Goal: Information Seeking & Learning: Understand process/instructions

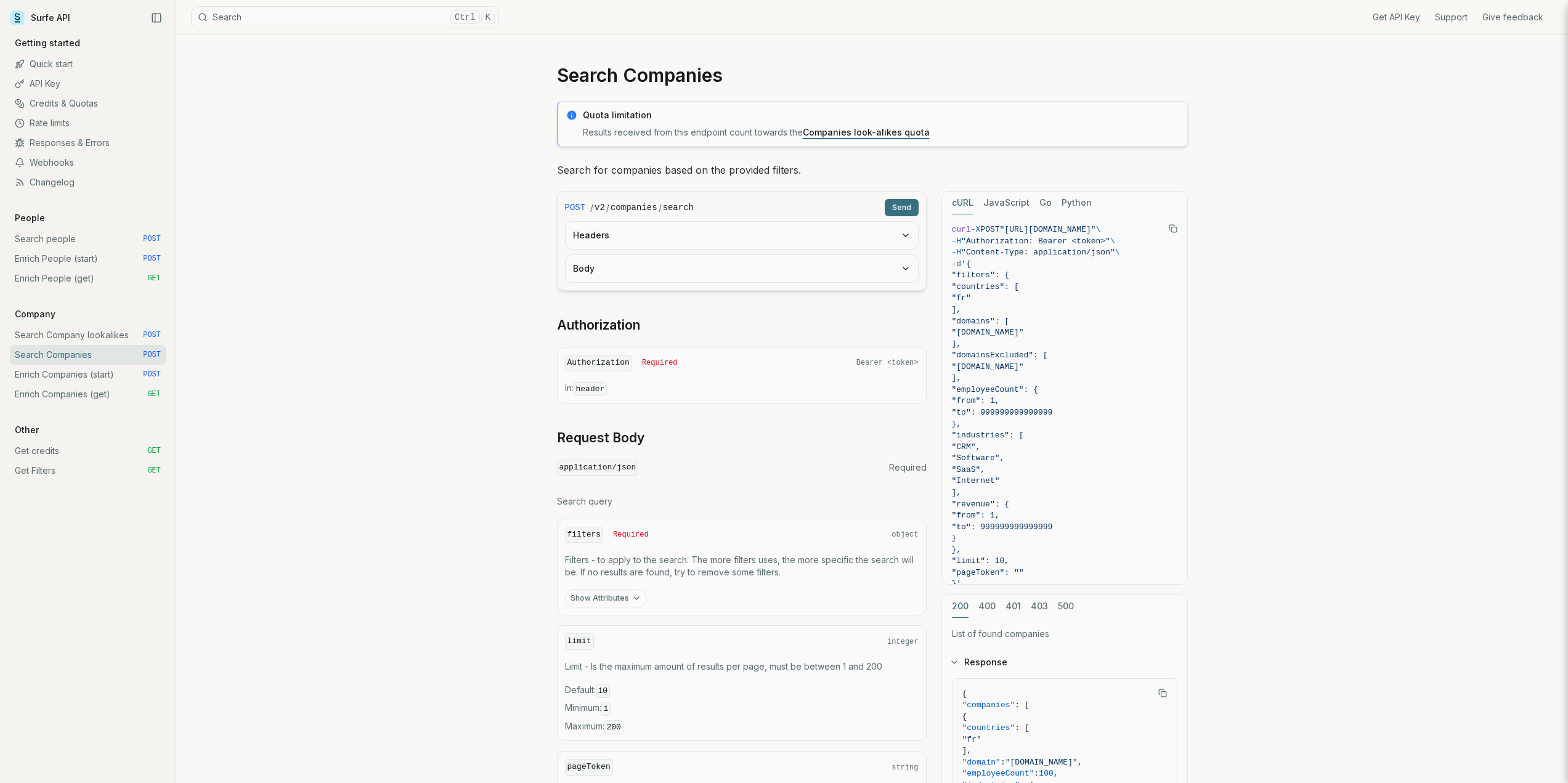
scroll to position [185, 0]
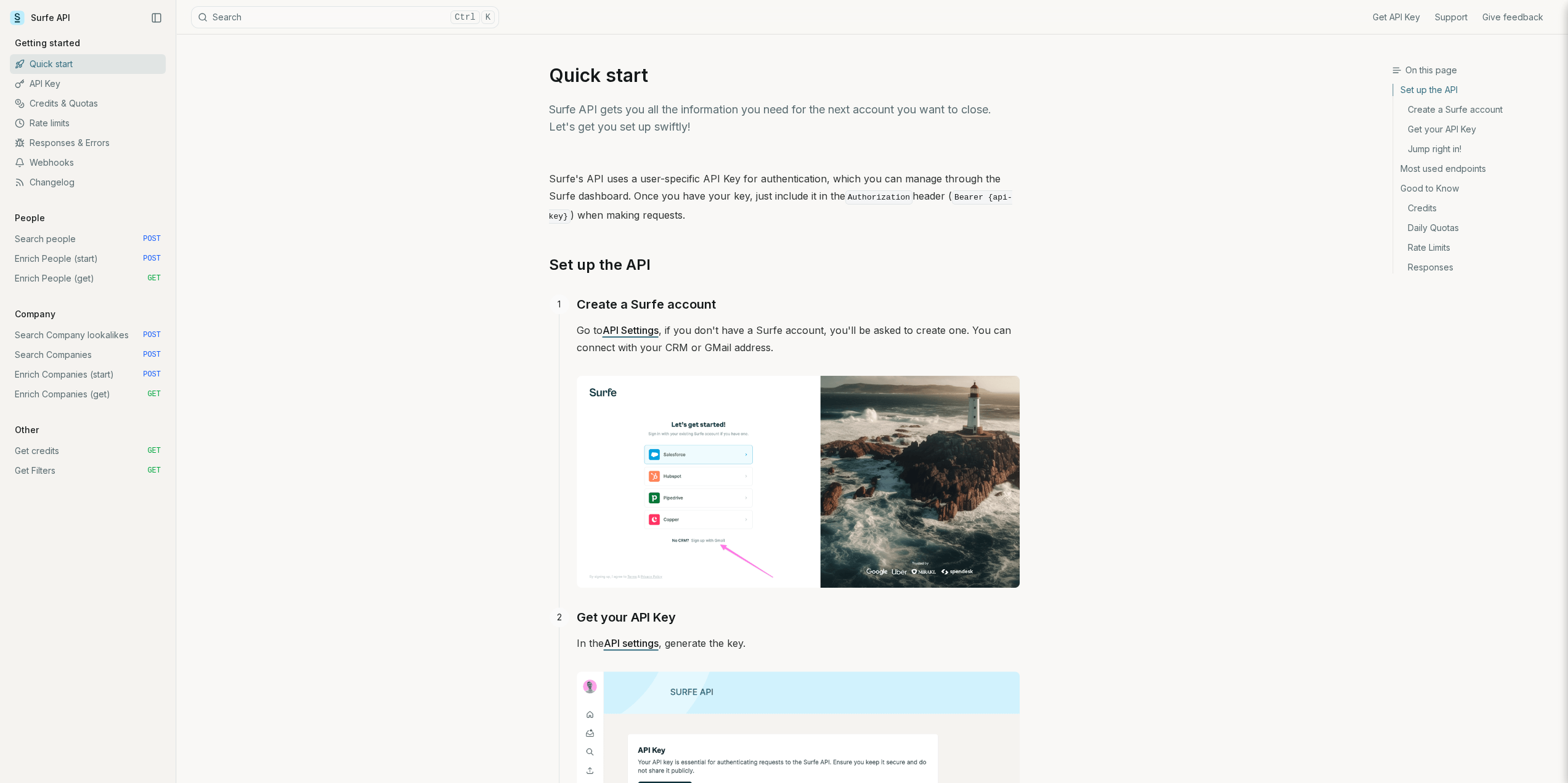
click at [84, 352] on link "Search Companies POST" at bounding box center [87, 354] width 156 height 20
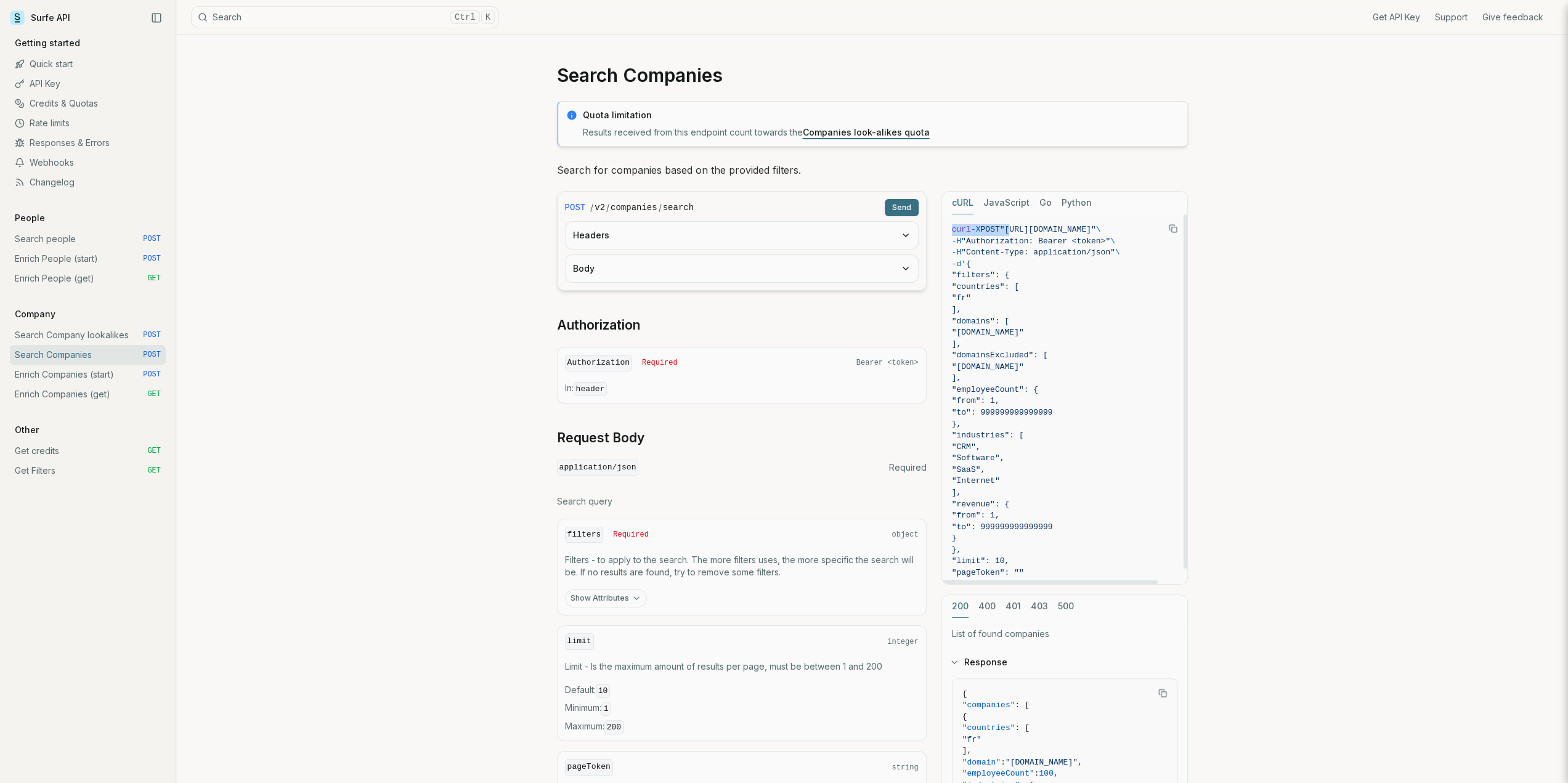
scroll to position [0, 30]
drag, startPoint x: 1012, startPoint y: 228, endPoint x: 1125, endPoint y: 226, distance: 113.0
click at [1096, 226] on span ""[URL][DOMAIN_NAME]"" at bounding box center [1048, 229] width 96 height 9
click at [1015, 226] on span ""[URL][DOMAIN_NAME]"" at bounding box center [1048, 229] width 96 height 9
drag, startPoint x: 1017, startPoint y: 230, endPoint x: 1055, endPoint y: 223, distance: 38.6
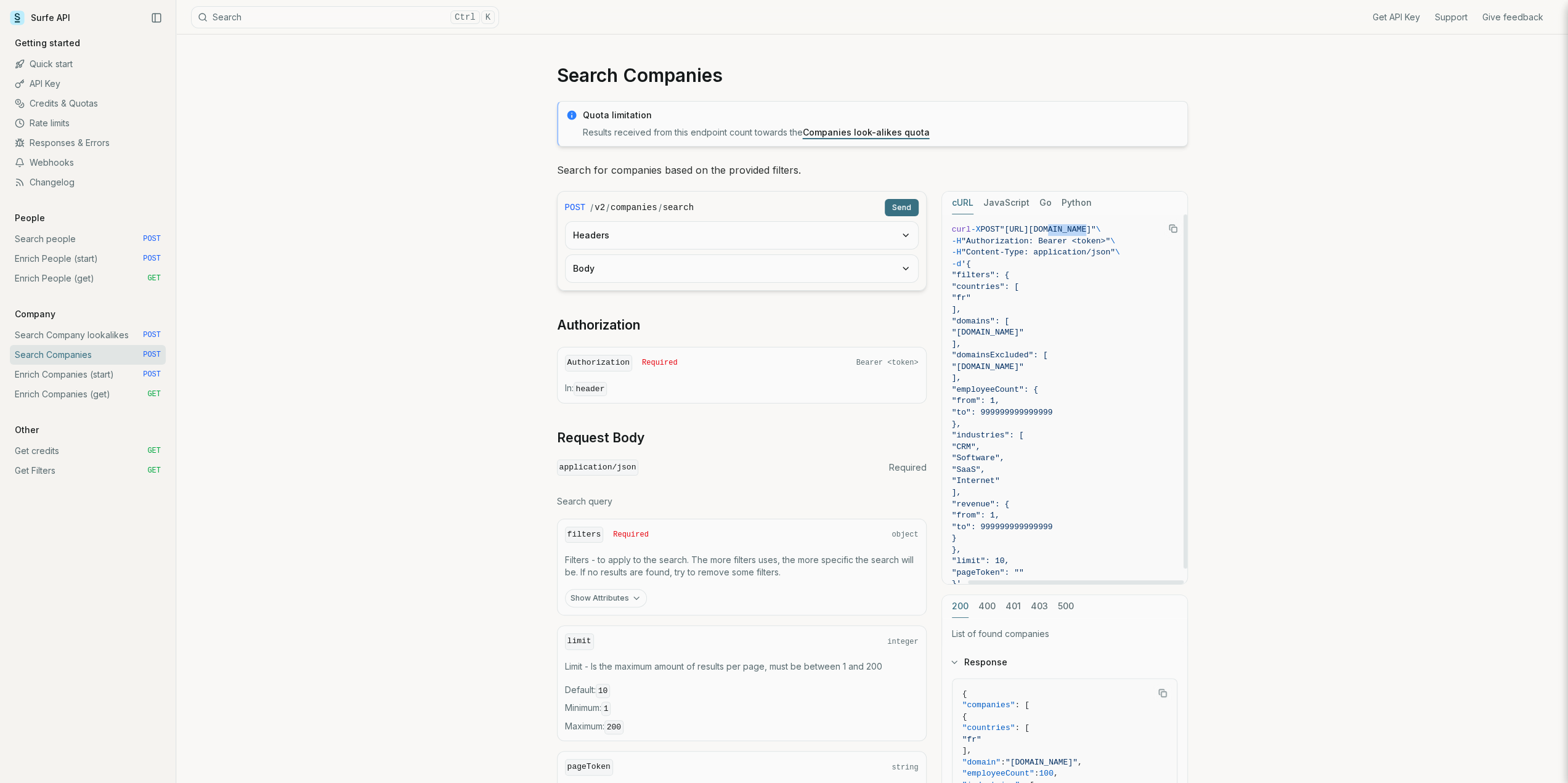
click at [1055, 225] on span ""[URL][DOMAIN_NAME]"" at bounding box center [1048, 229] width 96 height 9
drag, startPoint x: 1015, startPoint y: 233, endPoint x: 1159, endPoint y: 231, distance: 144.0
click at [1096, 231] on span ""[URL][DOMAIN_NAME]"" at bounding box center [1048, 229] width 96 height 9
click at [1332, 227] on div "Search Companies Quota limitation Results received from this endpoint count tow…" at bounding box center [872, 556] width 1392 height 1043
click at [885, 238] on button "Headers" at bounding box center [742, 235] width 353 height 27
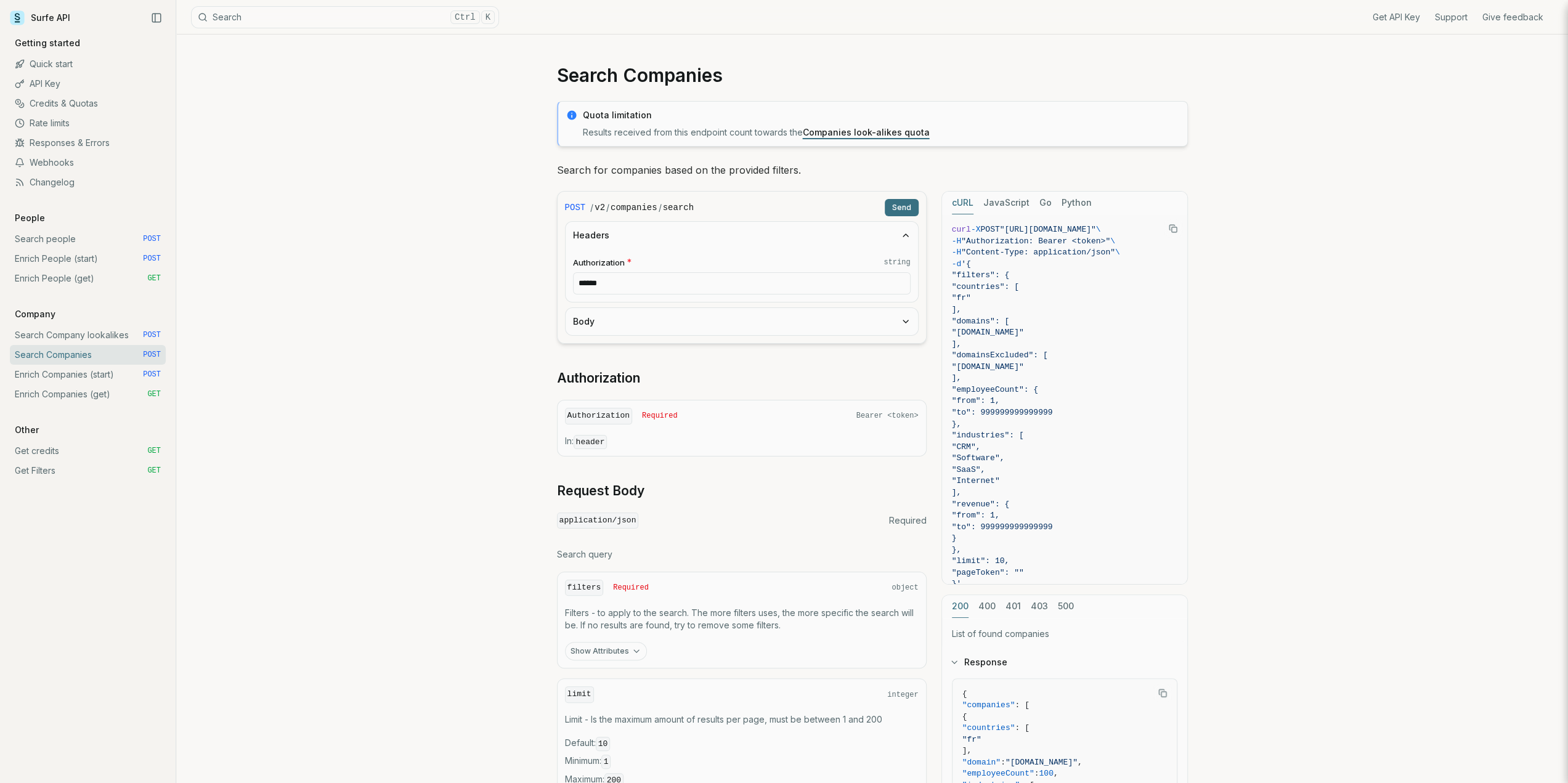
click at [626, 286] on input "******" at bounding box center [742, 283] width 338 height 22
click at [488, 274] on div "Search Companies Quota limitation Results received from this endpoint count tow…" at bounding box center [872, 556] width 1392 height 1043
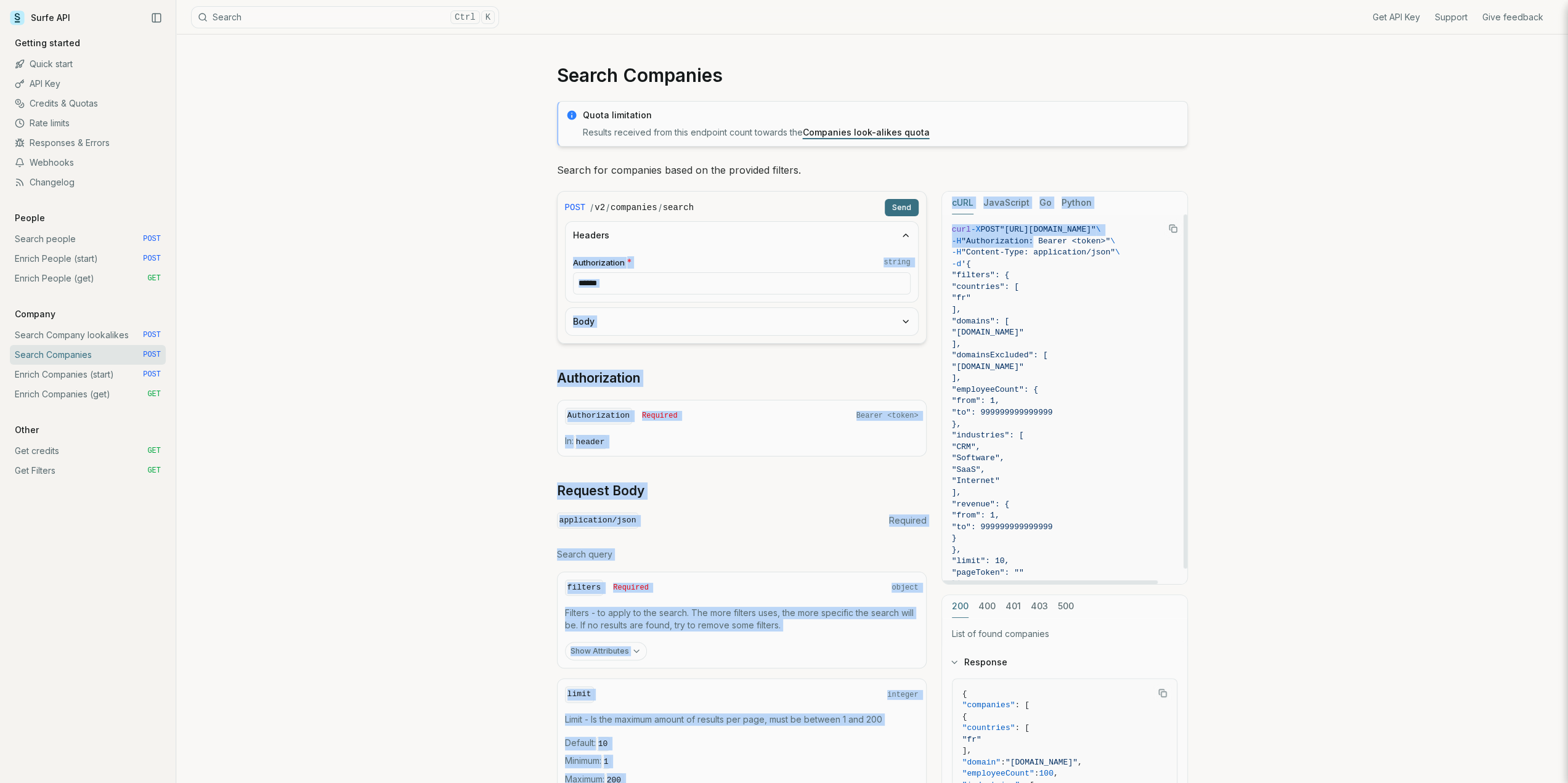
scroll to position [0, 0]
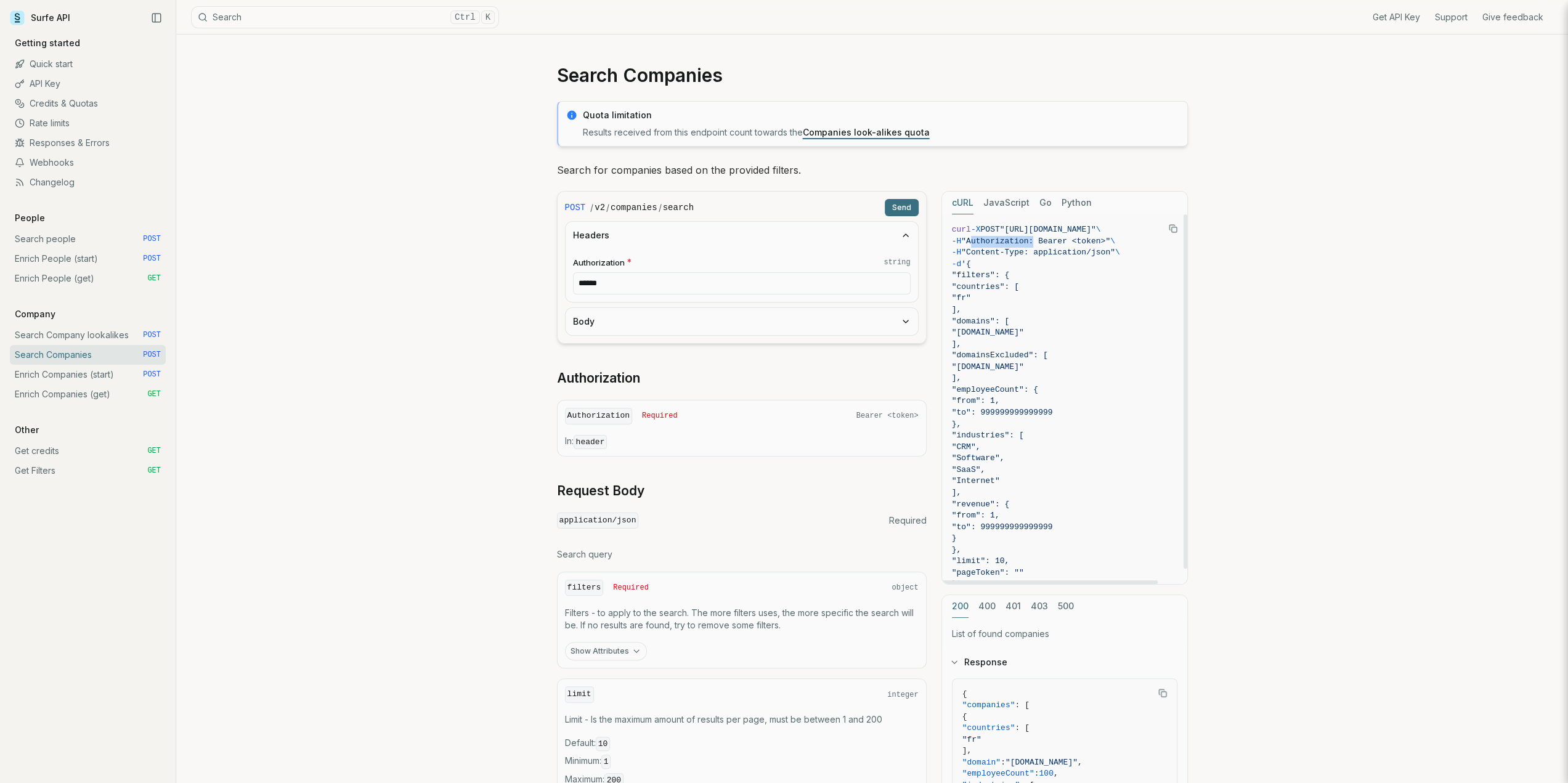
drag, startPoint x: 1005, startPoint y: 240, endPoint x: 979, endPoint y: 243, distance: 26.2
click at [979, 243] on span ""Authorization: Bearer <token>"" at bounding box center [1035, 241] width 149 height 9
click at [653, 318] on button "Body" at bounding box center [742, 321] width 353 height 27
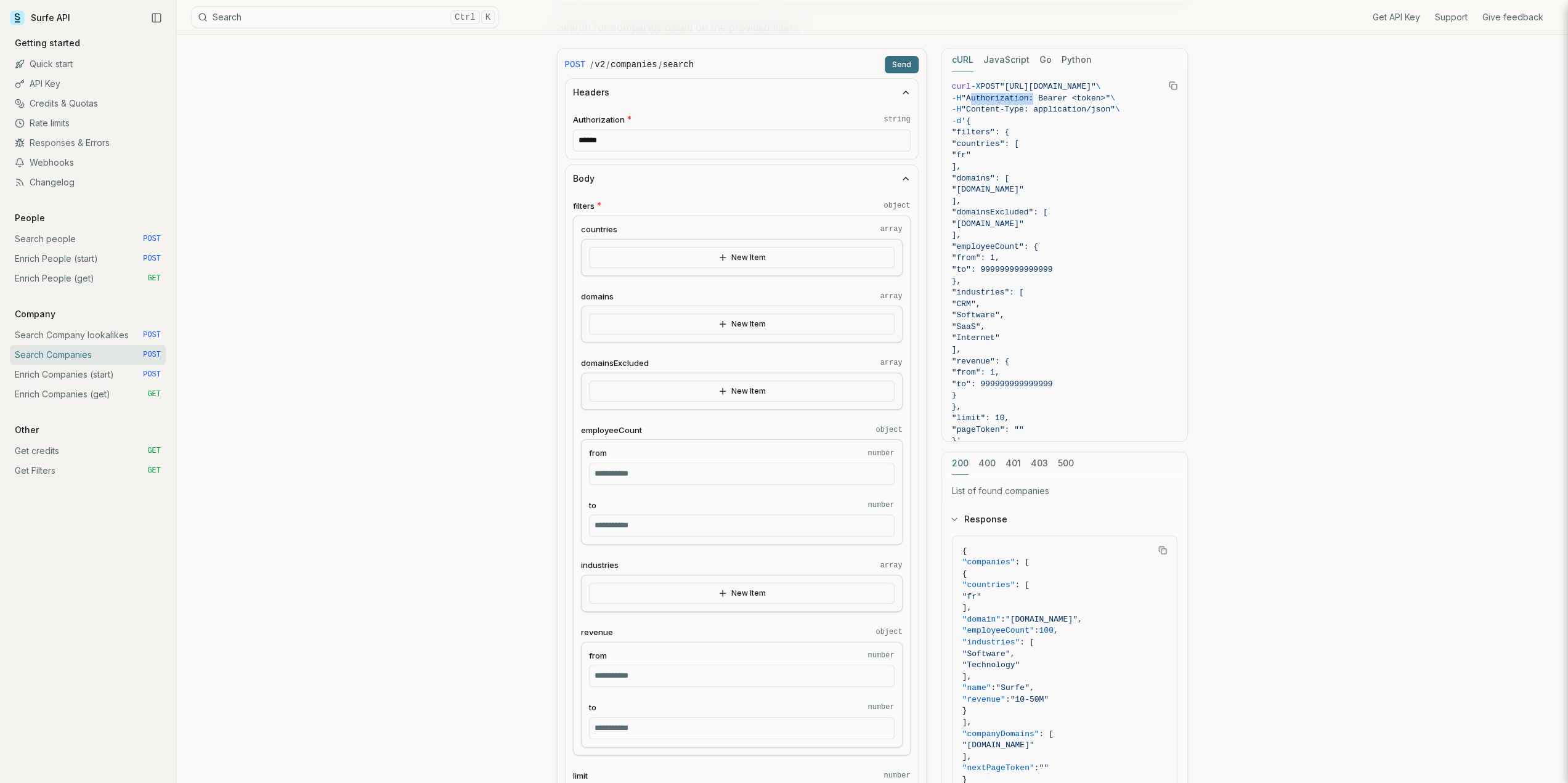
scroll to position [185, 0]
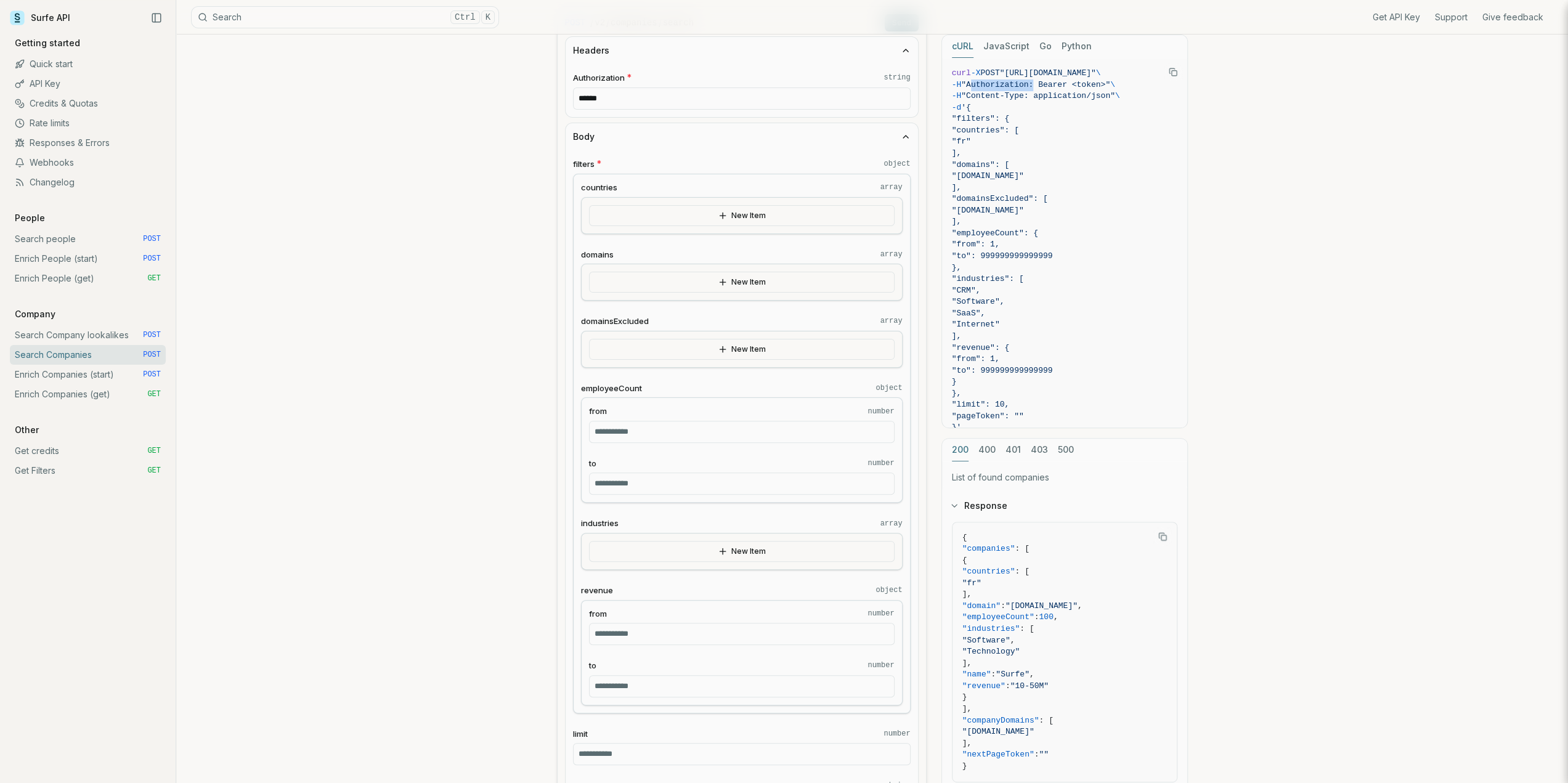
click at [743, 216] on button "New Item" at bounding box center [741, 216] width 305 height 21
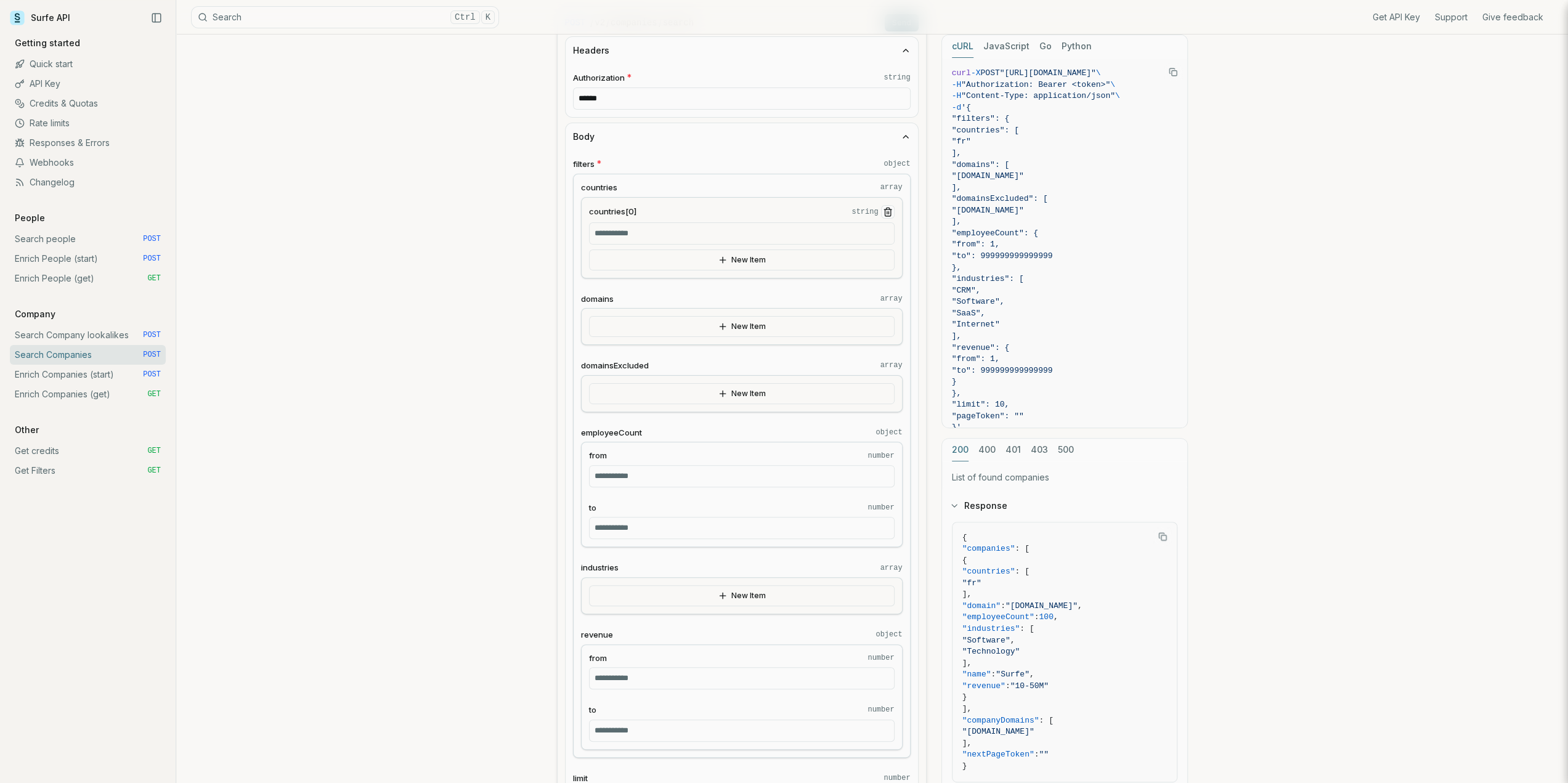
click at [647, 239] on input "countries[0] string" at bounding box center [741, 233] width 305 height 22
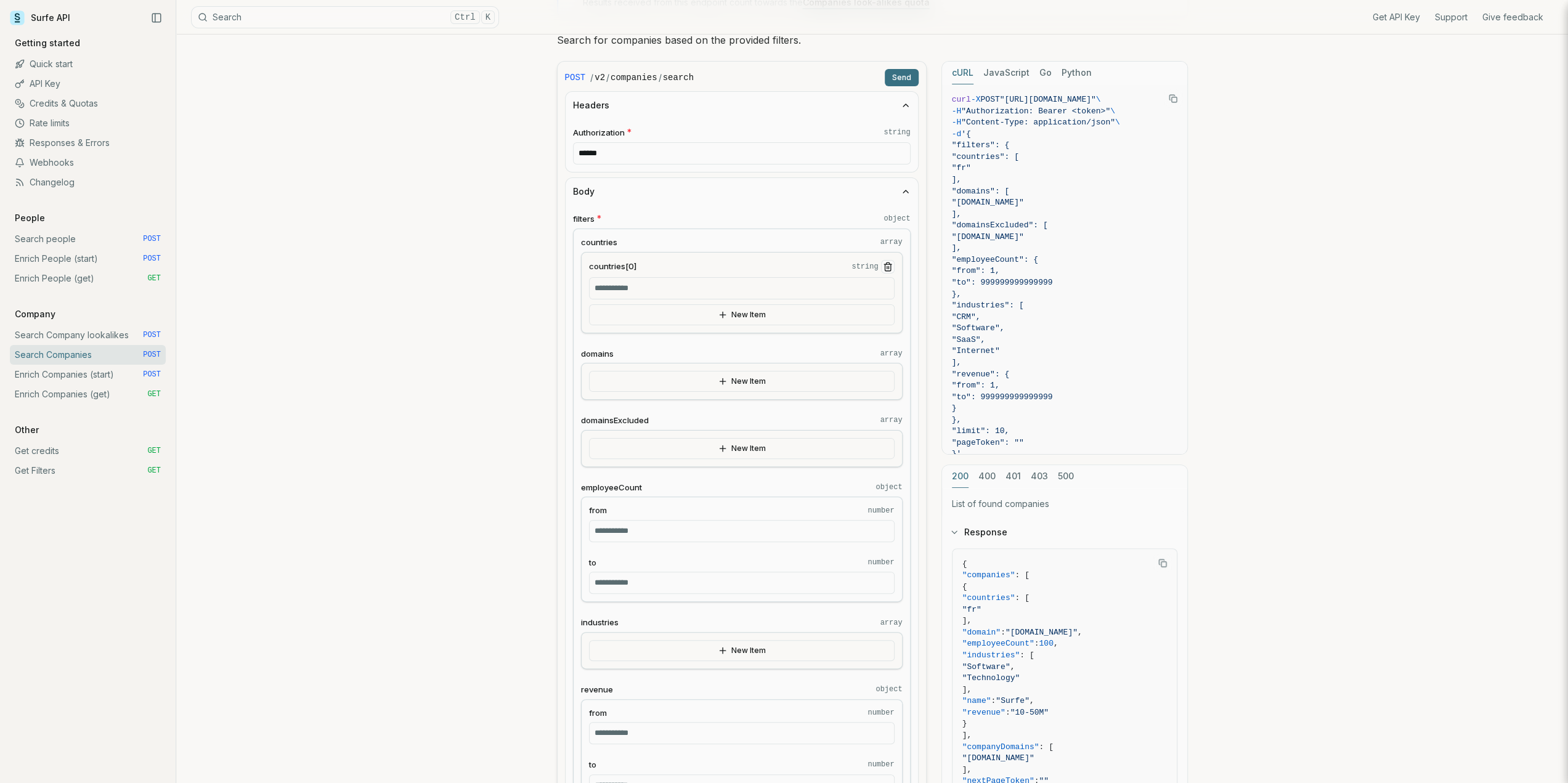
scroll to position [61, 0]
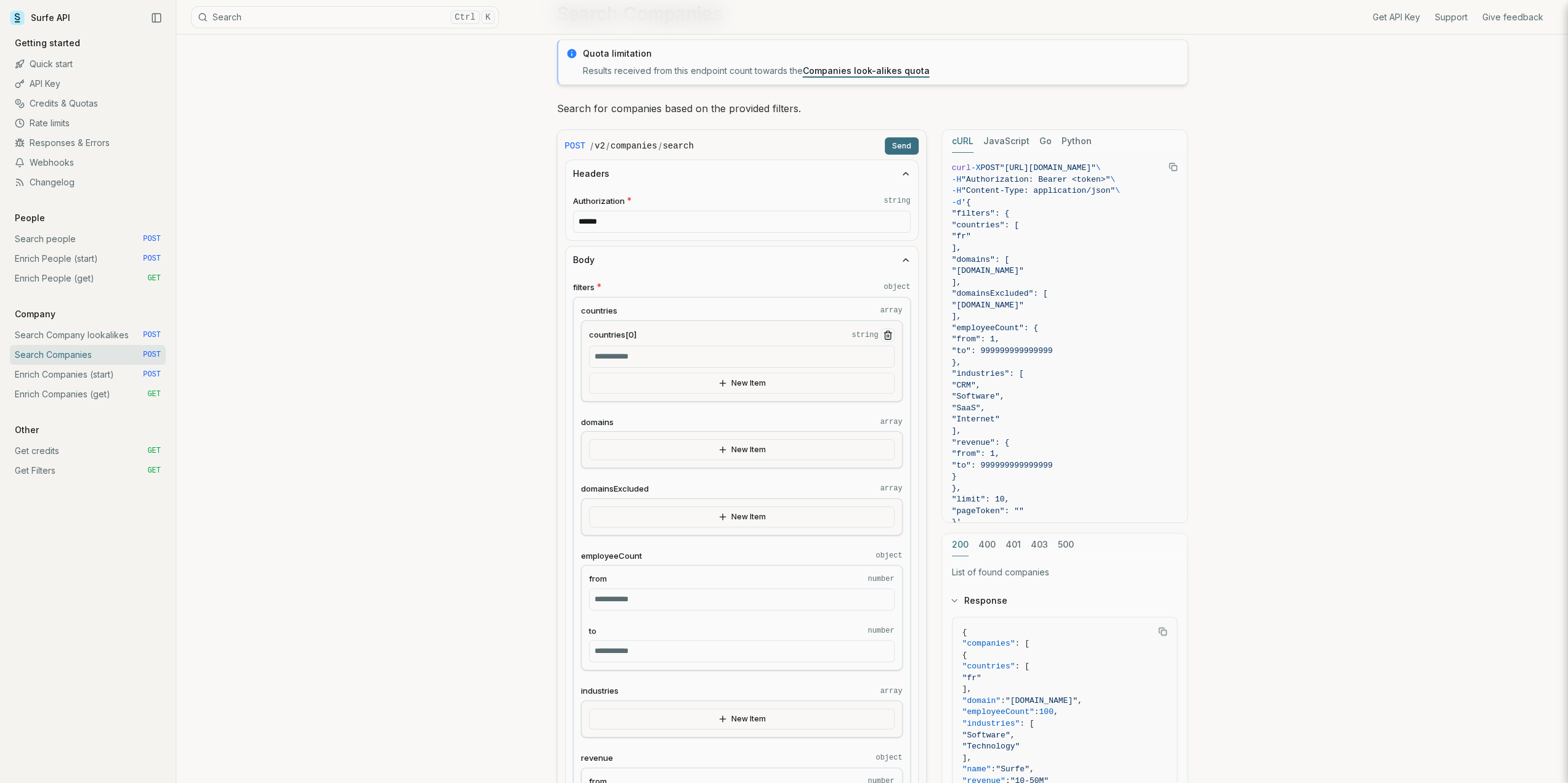
click at [890, 335] on icon "Remove Item" at bounding box center [888, 336] width 6 height 7
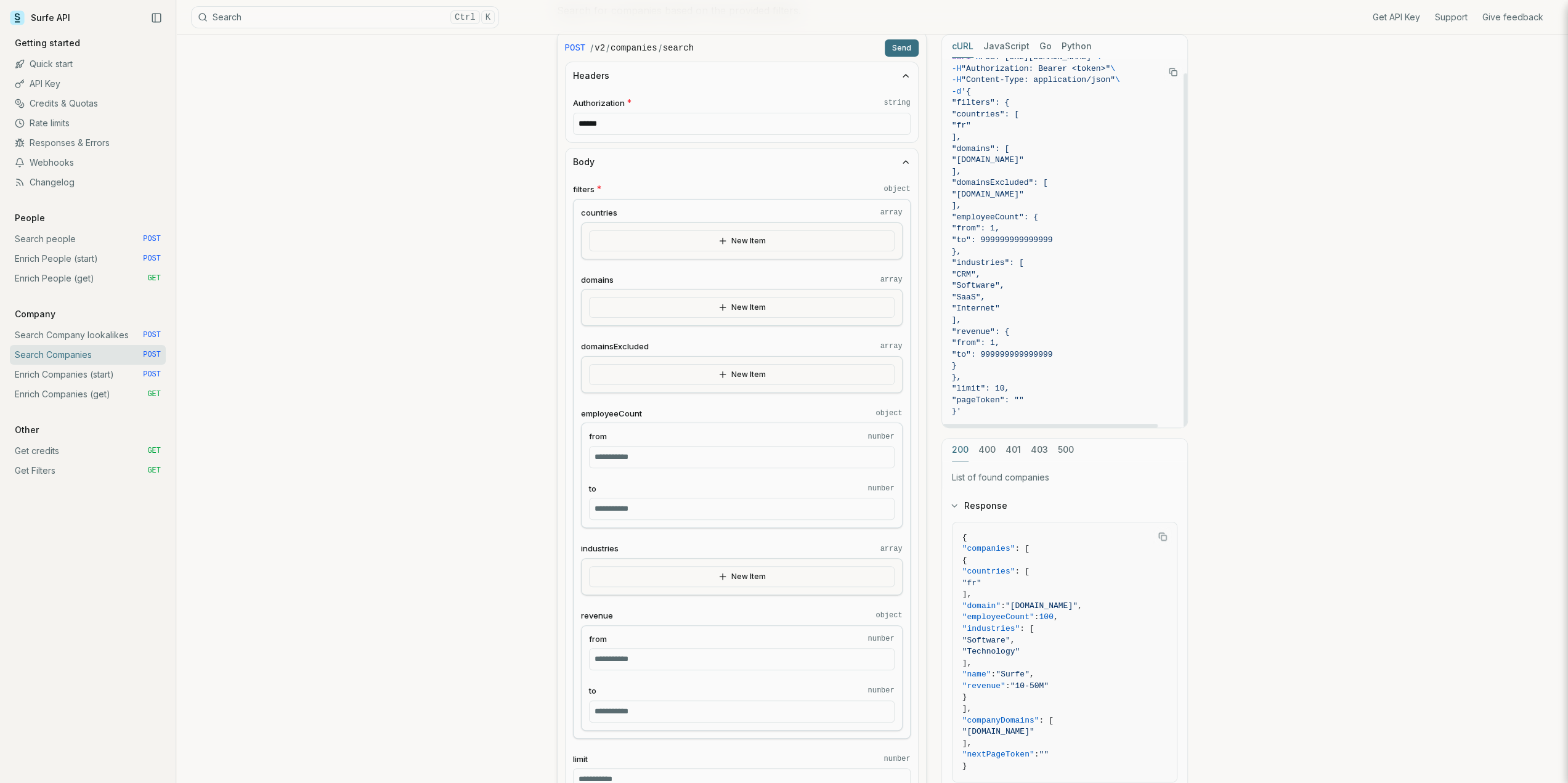
scroll to position [185, 0]
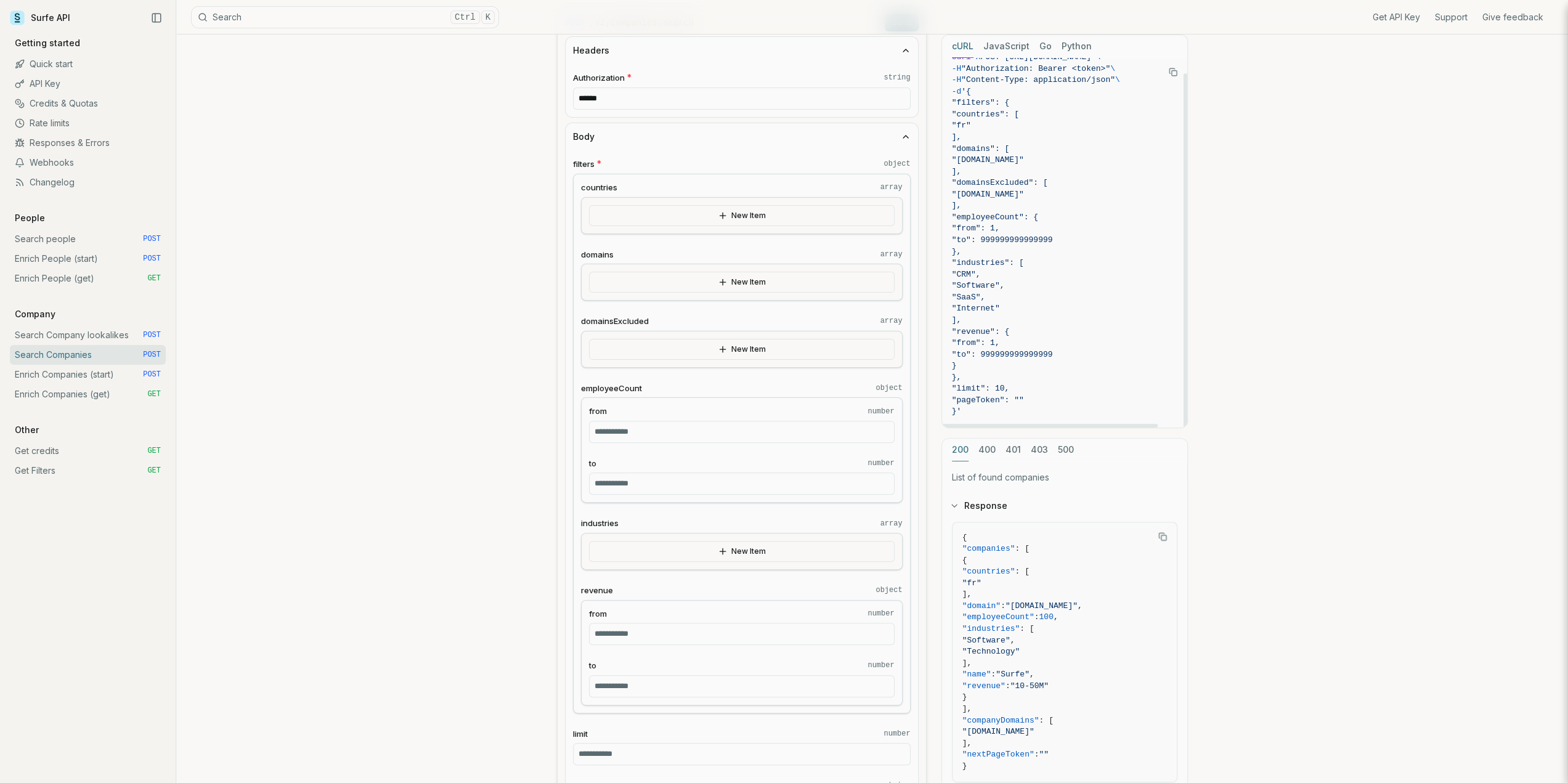
click at [1010, 386] on span ""limit": 10," at bounding box center [981, 388] width 58 height 9
click at [1010, 387] on span ""limit": 10," at bounding box center [981, 388] width 58 height 9
click at [1025, 395] on span ""pageToken": """ at bounding box center [1065, 400] width 226 height 12
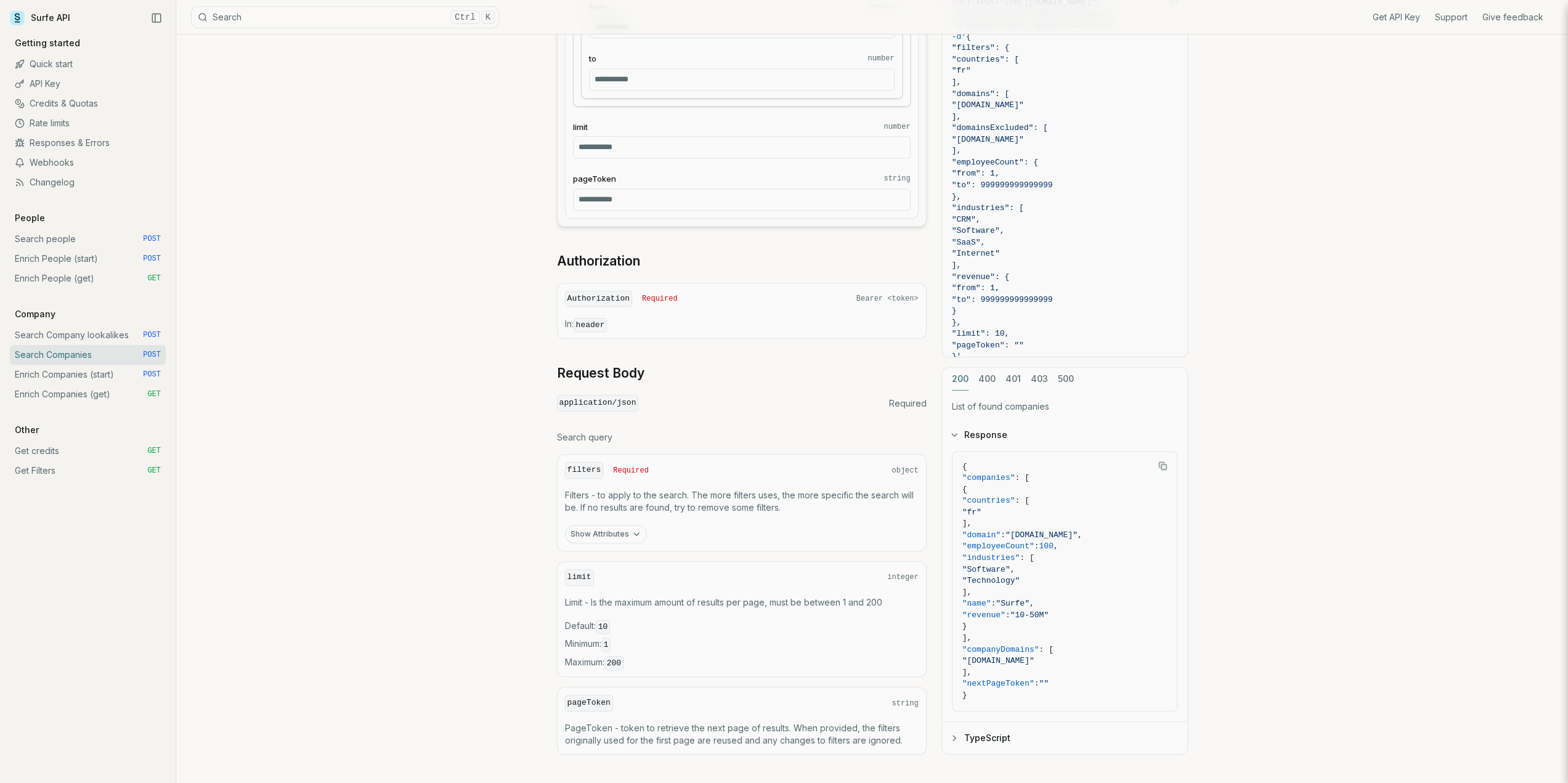
scroll to position [844, 0]
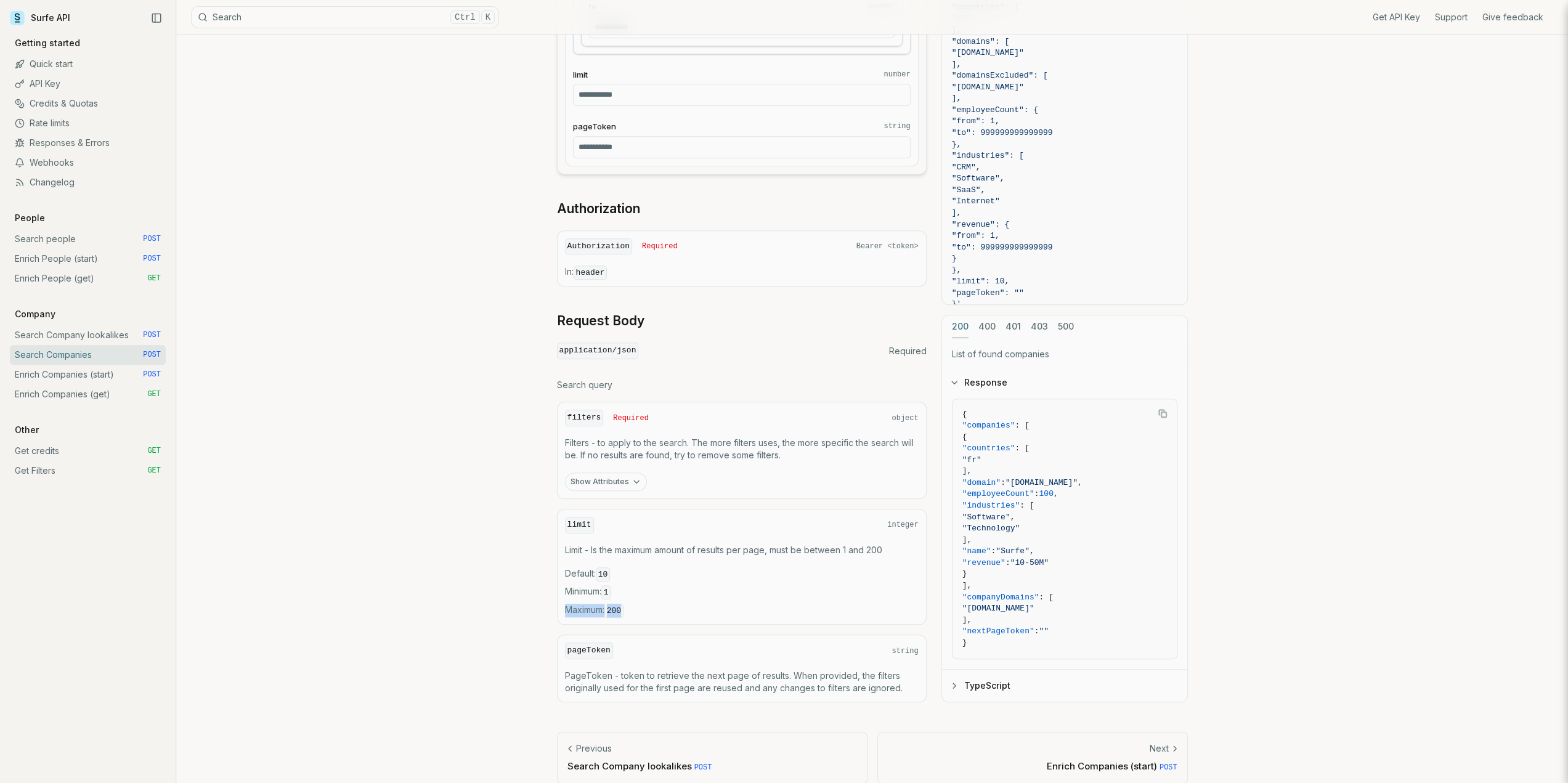
drag, startPoint x: 626, startPoint y: 598, endPoint x: 568, endPoint y: 596, distance: 58.0
click at [568, 603] on span "Maximum : 200" at bounding box center [742, 610] width 354 height 13
click at [648, 603] on span "Maximum : 200" at bounding box center [742, 610] width 354 height 13
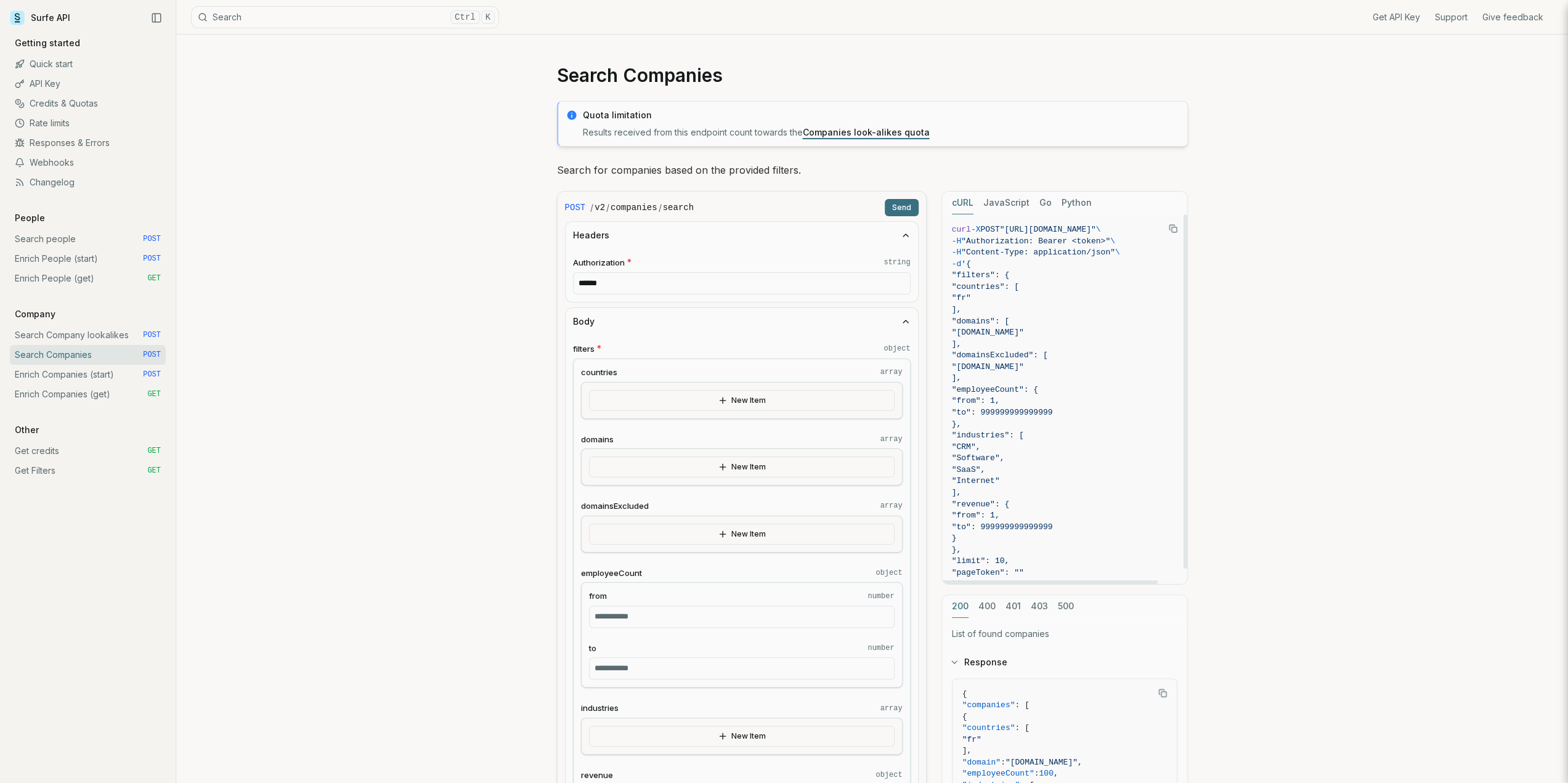
scroll to position [0, 30]
drag, startPoint x: 1049, startPoint y: 230, endPoint x: 1162, endPoint y: 228, distance: 113.0
click at [1096, 228] on span ""[URL][DOMAIN_NAME]"" at bounding box center [1048, 229] width 96 height 9
copy span "[DOMAIN_NAME][URL]"
drag, startPoint x: 1132, startPoint y: 579, endPoint x: 1173, endPoint y: 576, distance: 41.1
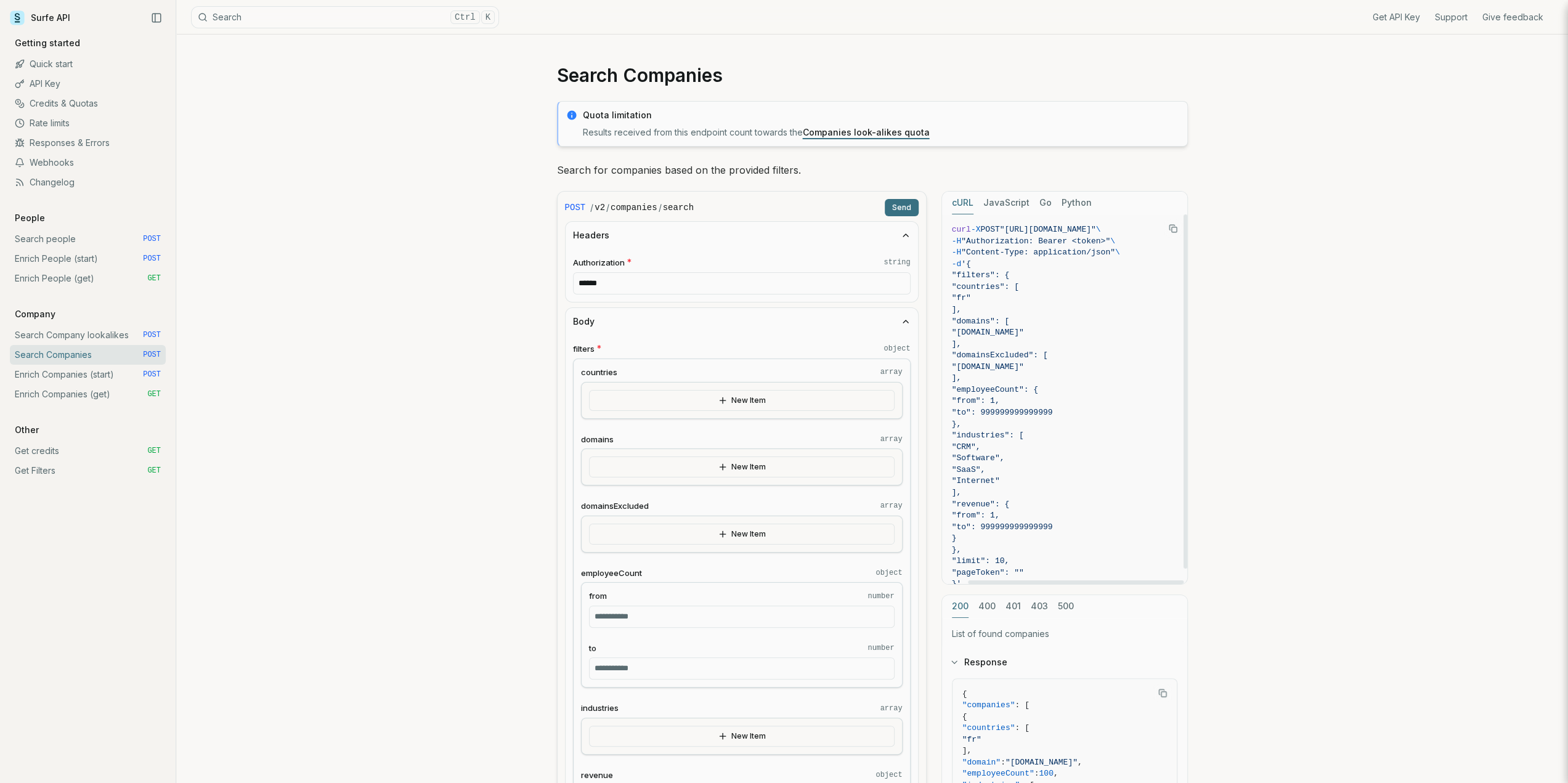
click at [1172, 580] on div at bounding box center [1076, 581] width 216 height 4
drag, startPoint x: 1015, startPoint y: 228, endPoint x: 982, endPoint y: 230, distance: 33.1
click at [1000, 230] on span ""[URL][DOMAIN_NAME]"" at bounding box center [1048, 229] width 96 height 9
copy span "https:/"
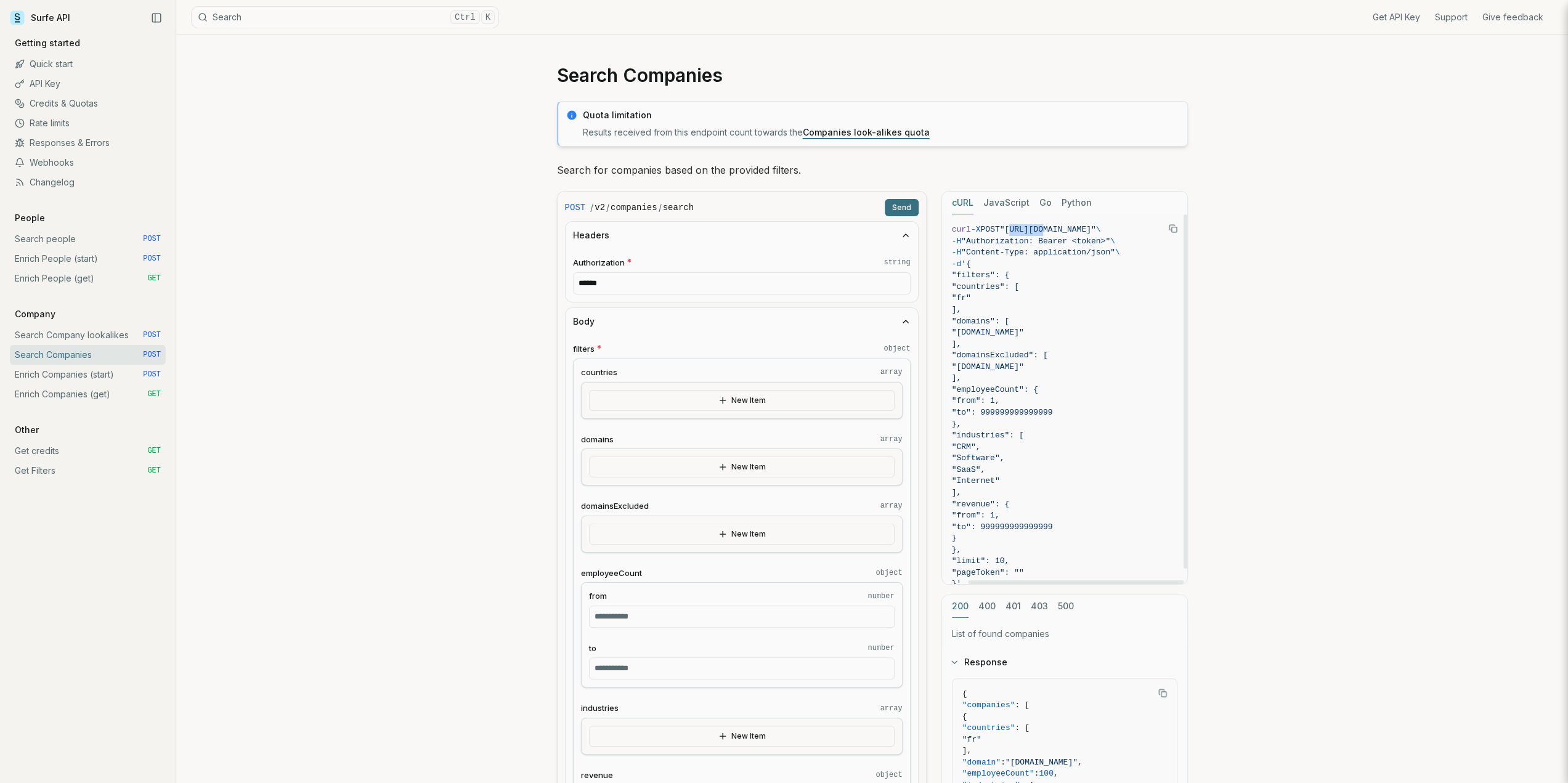
click at [1000, 227] on span ""[URL][DOMAIN_NAME]"" at bounding box center [1048, 229] width 96 height 9
drag, startPoint x: 984, startPoint y: 228, endPoint x: 1163, endPoint y: 231, distance: 179.0
click at [1096, 231] on span ""[URL][DOMAIN_NAME]"" at bounding box center [1048, 229] width 96 height 9
click at [1170, 228] on icon "Copy Text" at bounding box center [1173, 228] width 8 height 8
drag, startPoint x: 623, startPoint y: 259, endPoint x: 554, endPoint y: 261, distance: 69.0
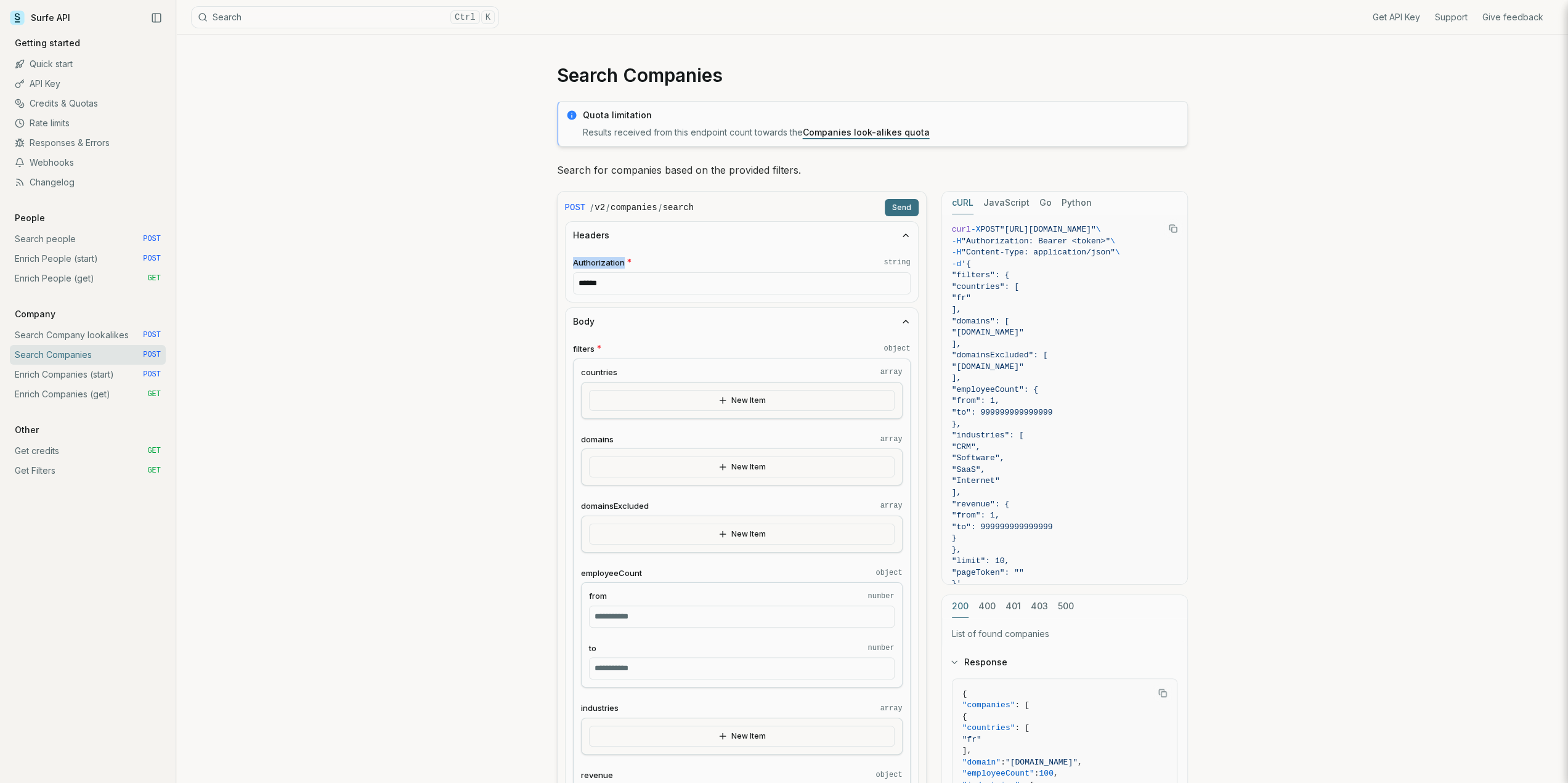
copy span "Authorization"
drag, startPoint x: 619, startPoint y: 286, endPoint x: 570, endPoint y: 285, distance: 49.0
click at [570, 285] on div "Authorization * string ******" at bounding box center [742, 275] width 353 height 53
click at [1168, 228] on button "Copy Text" at bounding box center [1173, 228] width 18 height 18
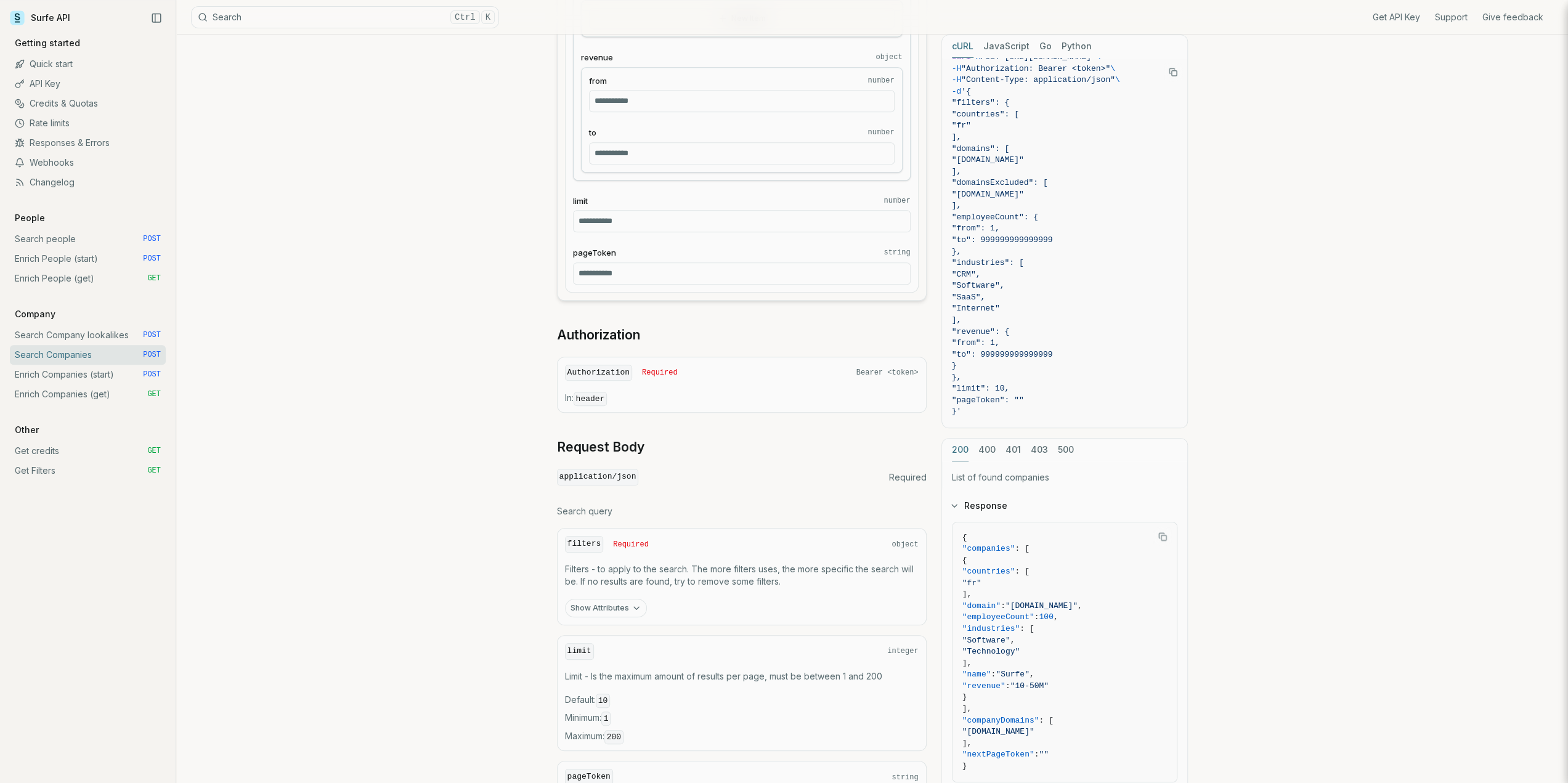
scroll to position [844, 0]
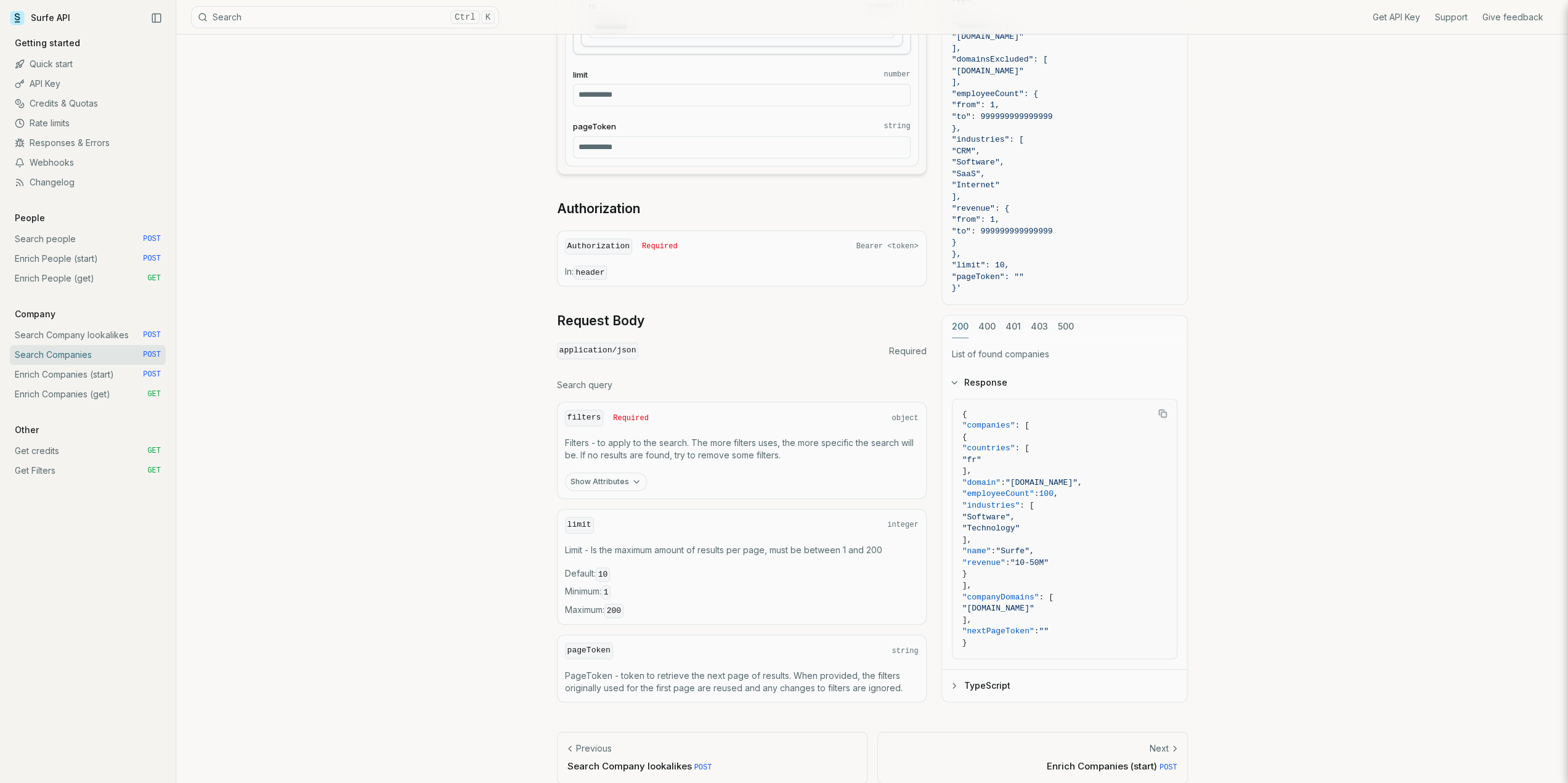
click at [627, 477] on button "Show Attributes" at bounding box center [606, 481] width 82 height 18
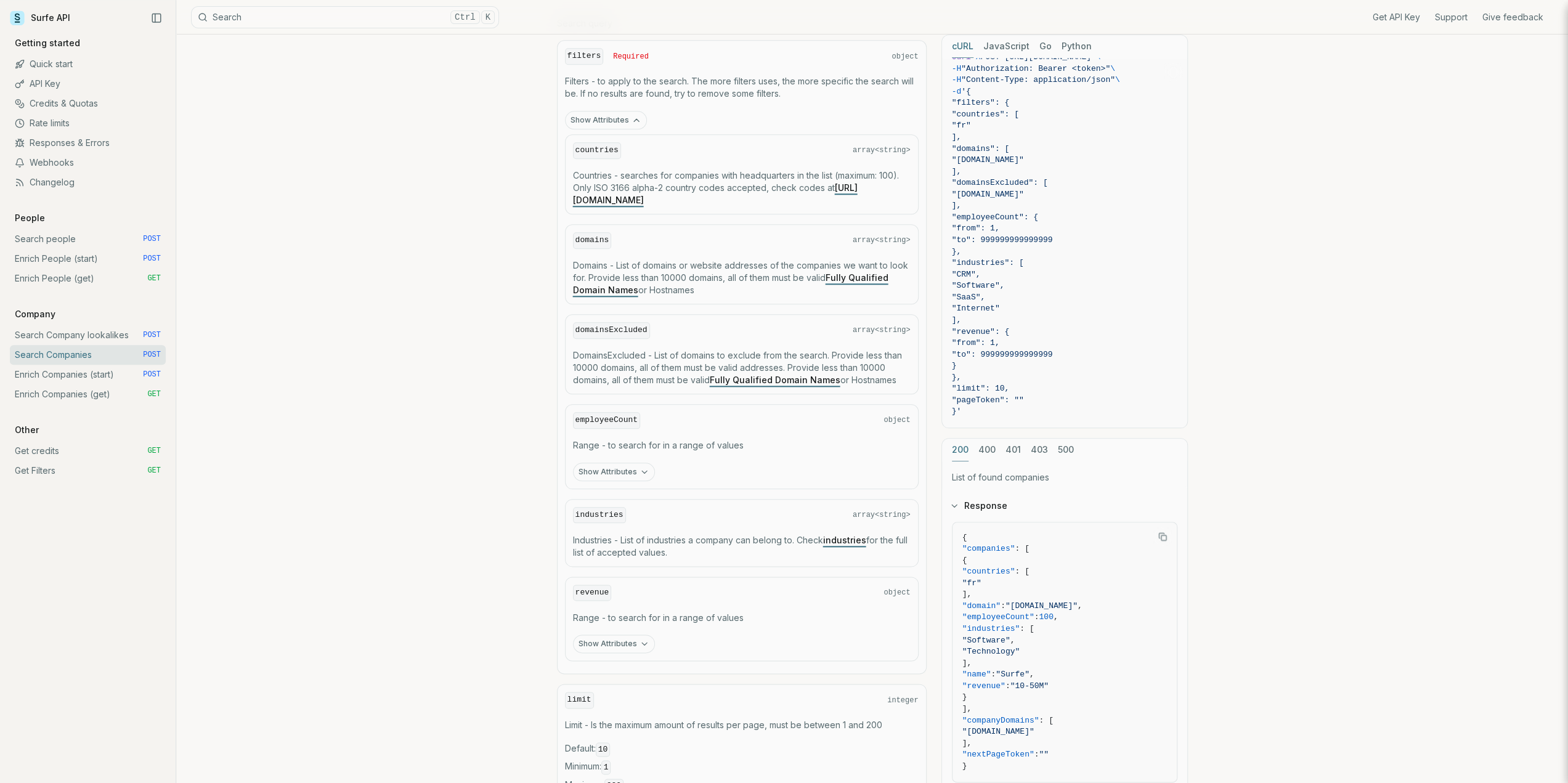
scroll to position [1275, 0]
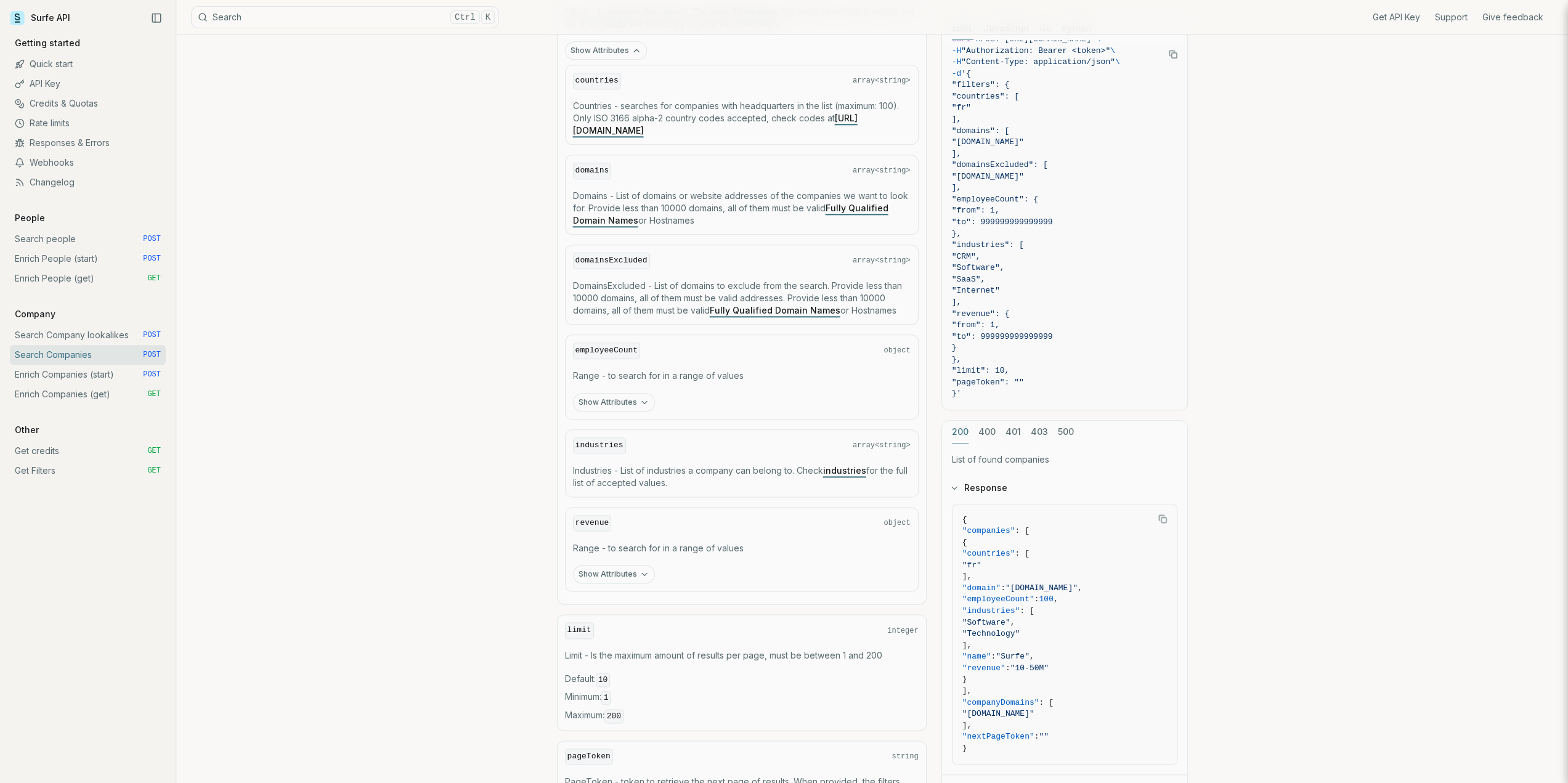
click at [593, 574] on div "revenue object Range - to search for in a range of values Show Attributes" at bounding box center [742, 549] width 354 height 85
click at [604, 565] on button "Show Attributes" at bounding box center [614, 574] width 82 height 18
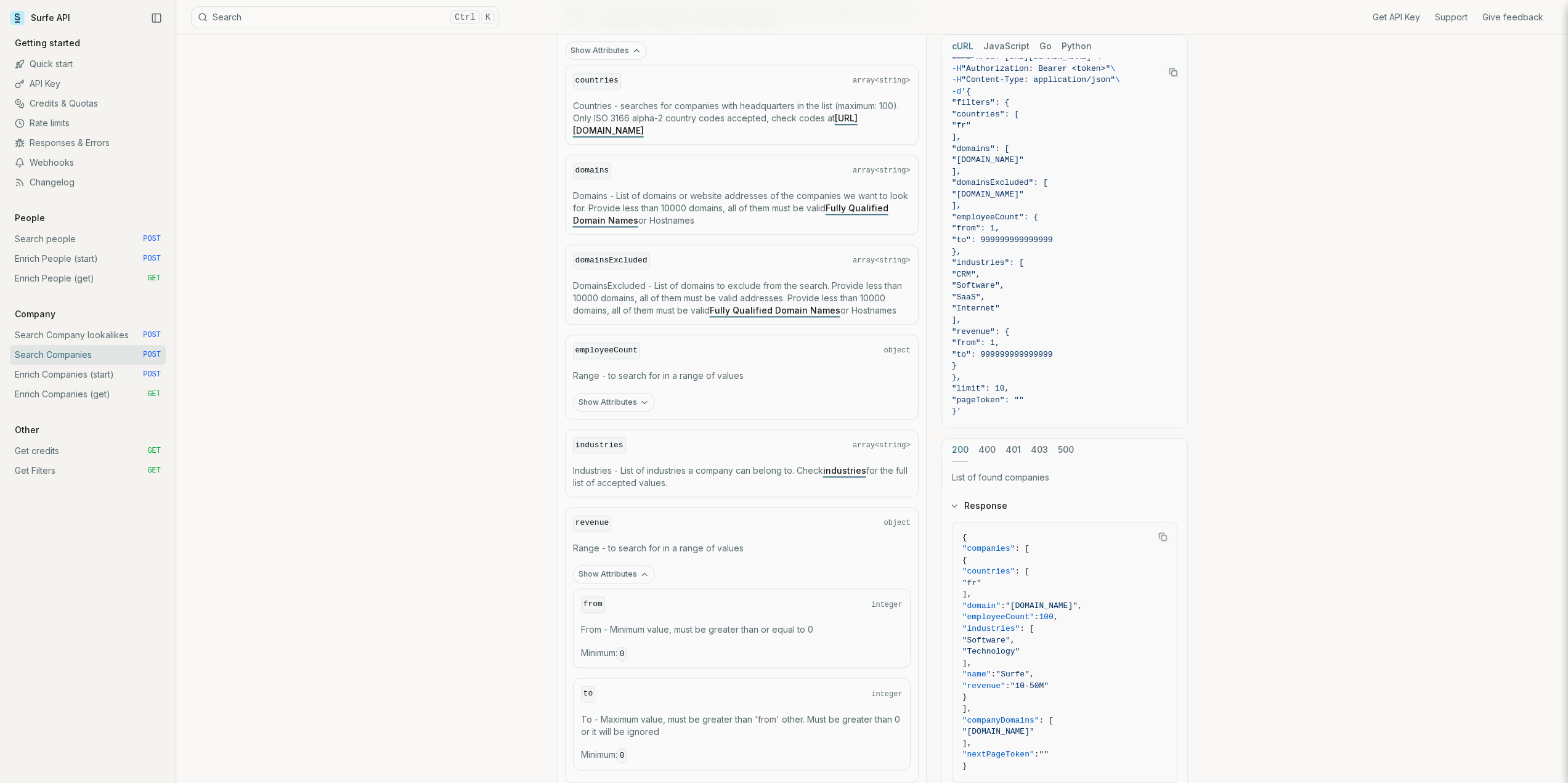
click at [607, 565] on button "Show Attributes" at bounding box center [614, 574] width 82 height 18
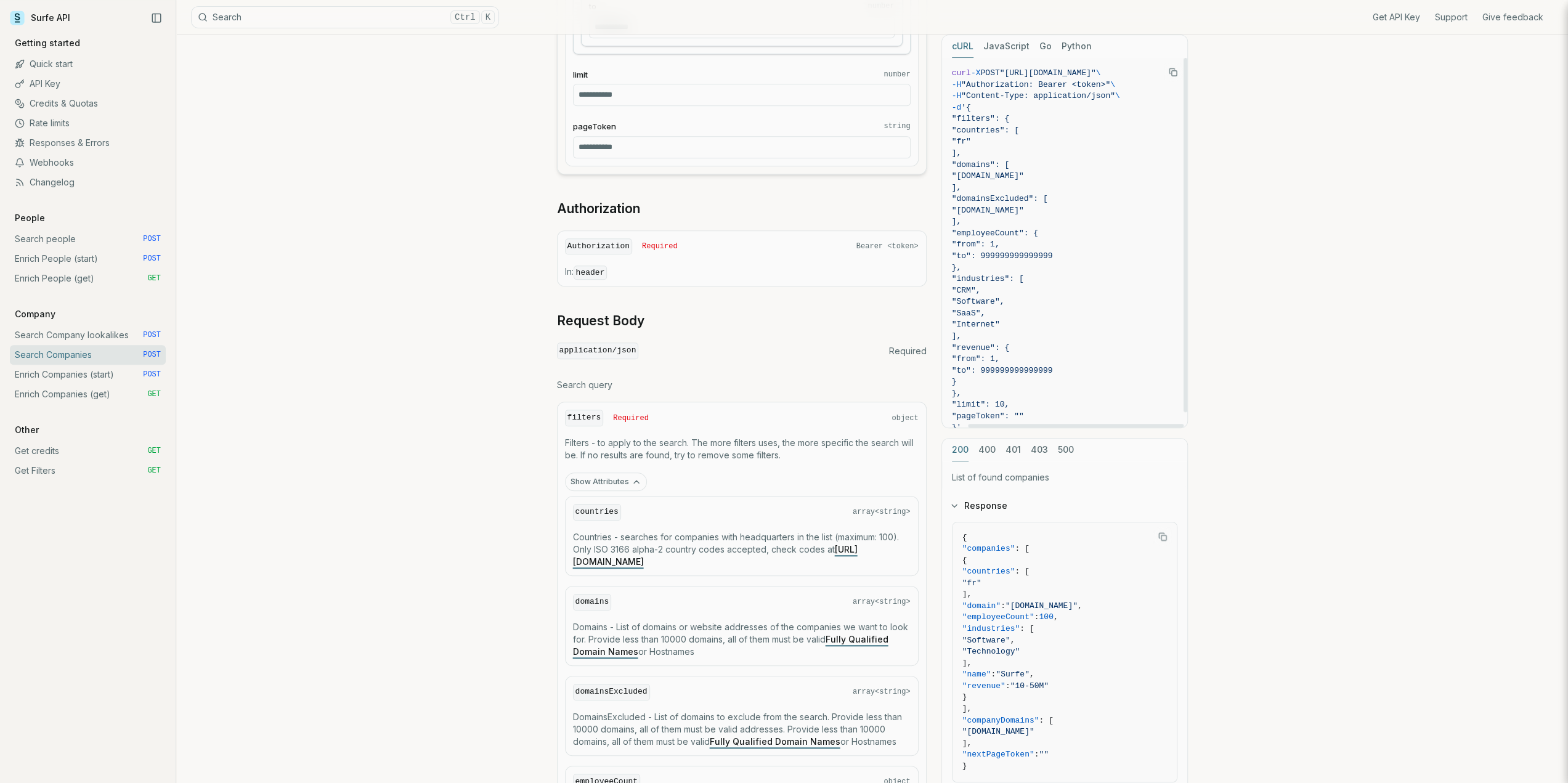
scroll to position [0, 0]
drag, startPoint x: 1036, startPoint y: 425, endPoint x: 981, endPoint y: 425, distance: 55.0
click at [981, 425] on div at bounding box center [1050, 425] width 216 height 4
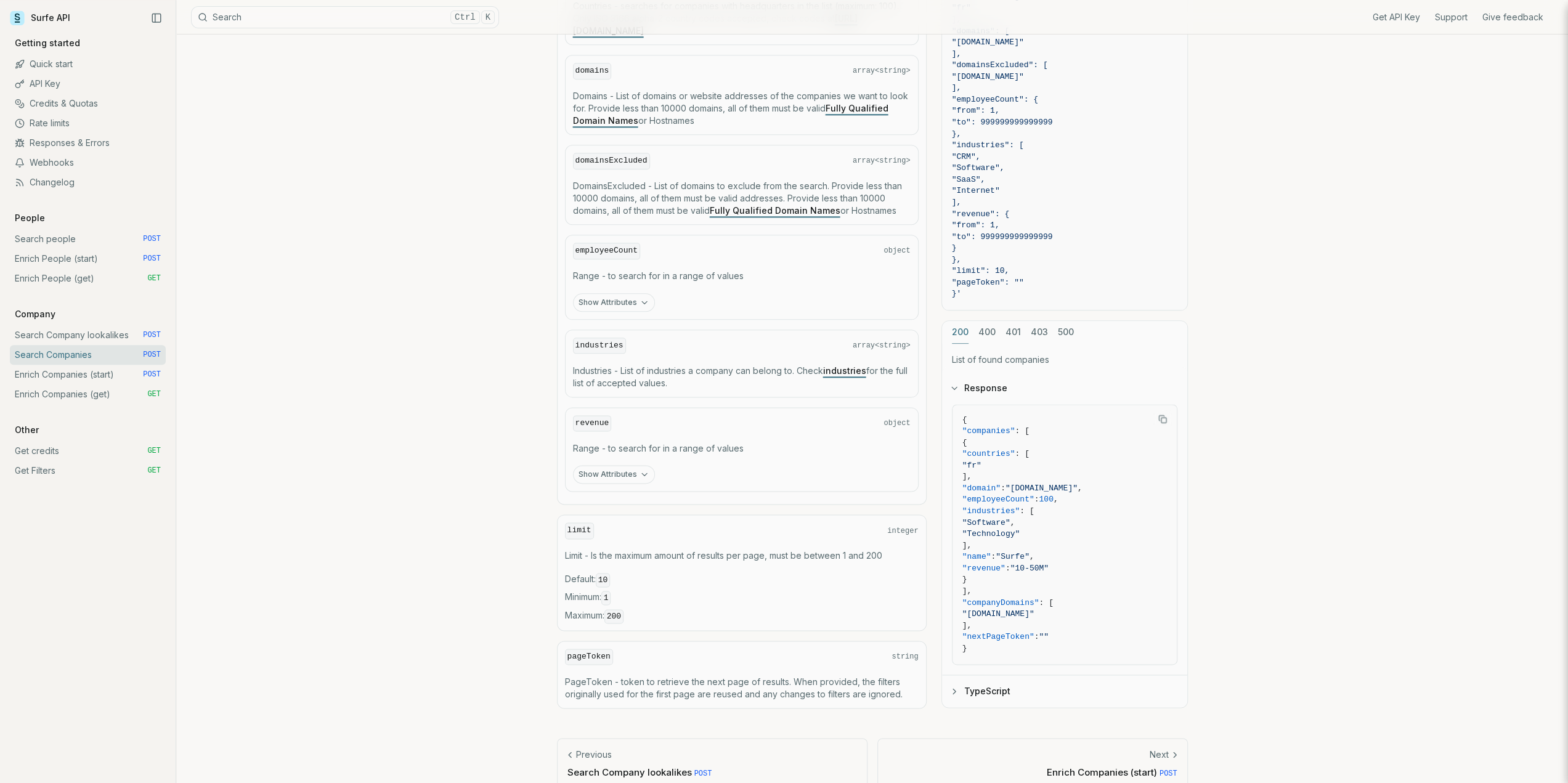
scroll to position [1374, 0]
click at [54, 332] on link "Search Company lookalikes POST" at bounding box center [87, 335] width 156 height 20
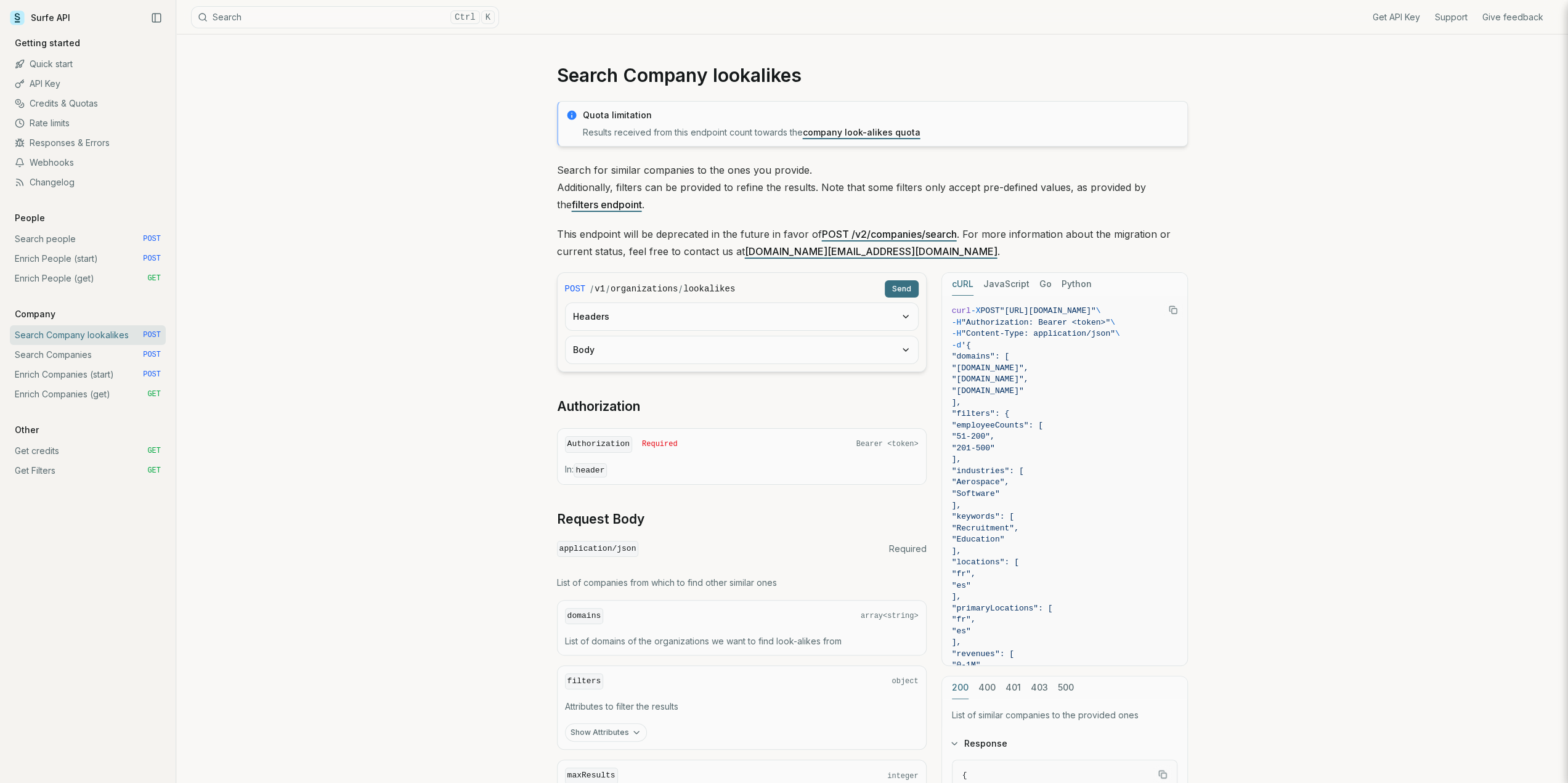
click at [597, 319] on button "Headers" at bounding box center [742, 316] width 353 height 27
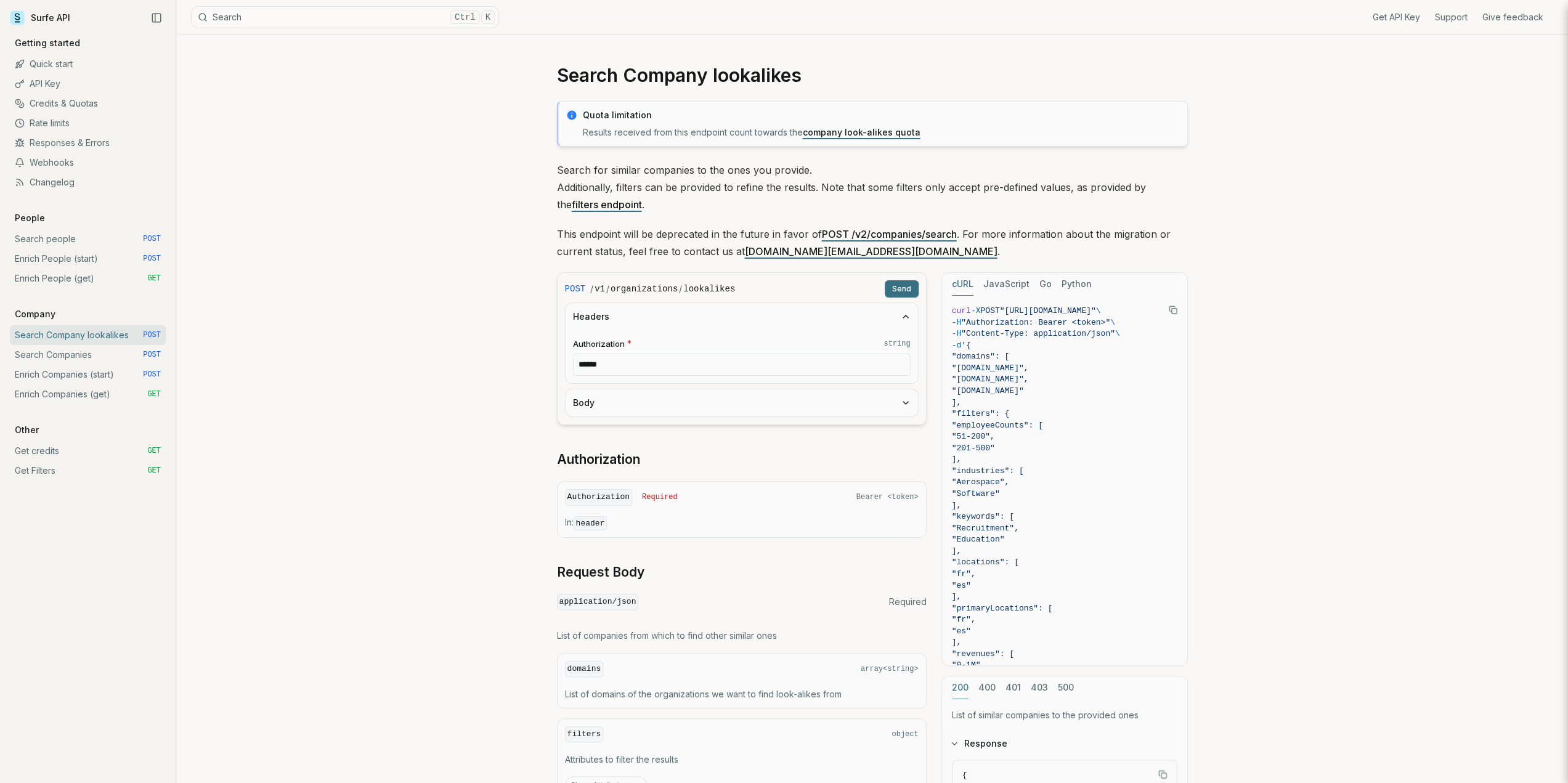
click at [619, 409] on button "Body" at bounding box center [742, 402] width 353 height 27
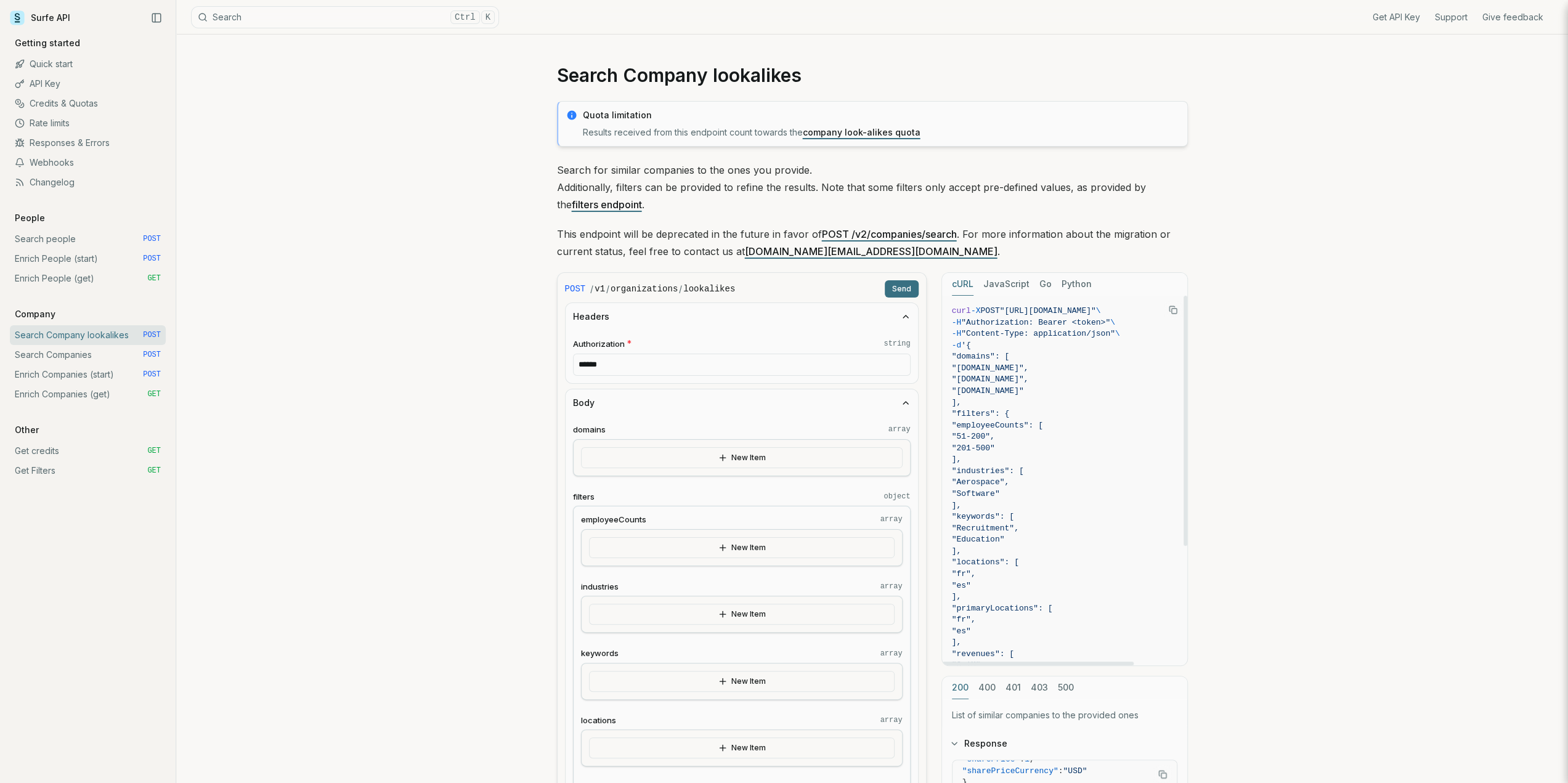
scroll to position [0, 65]
drag, startPoint x: 1012, startPoint y: 310, endPoint x: 1163, endPoint y: 312, distance: 151.0
click at [1096, 312] on span ""[URL][DOMAIN_NAME]"" at bounding box center [1048, 310] width 96 height 9
copy span "[URL][DOMAIN_NAME]"
drag, startPoint x: 1163, startPoint y: 662, endPoint x: 1296, endPoint y: 587, distance: 152.7
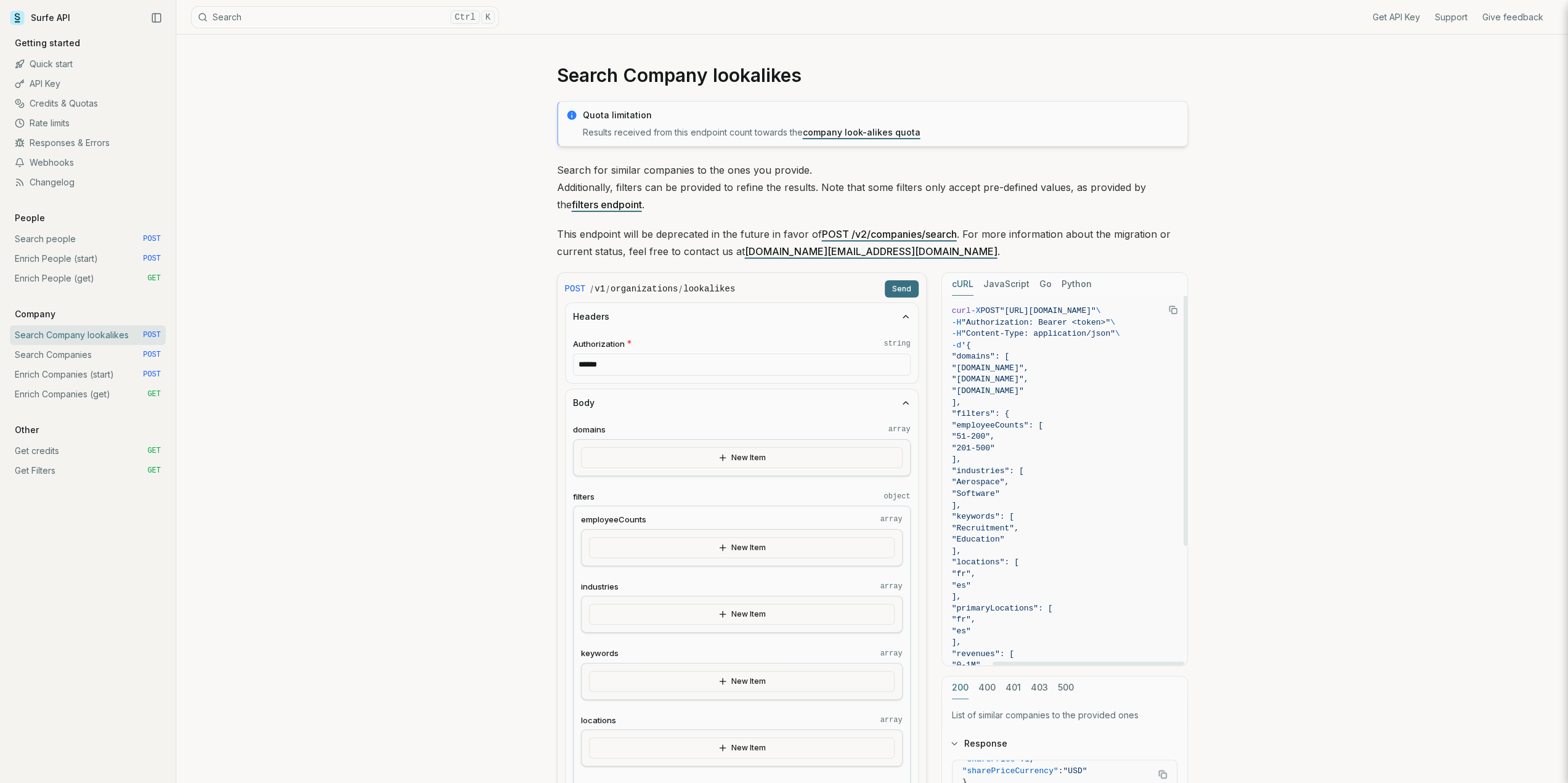
click at [1184, 661] on div at bounding box center [1088, 662] width 192 height 4
drag, startPoint x: 1071, startPoint y: 663, endPoint x: 934, endPoint y: 652, distance: 137.4
click at [942, 661] on div at bounding box center [1038, 662] width 192 height 4
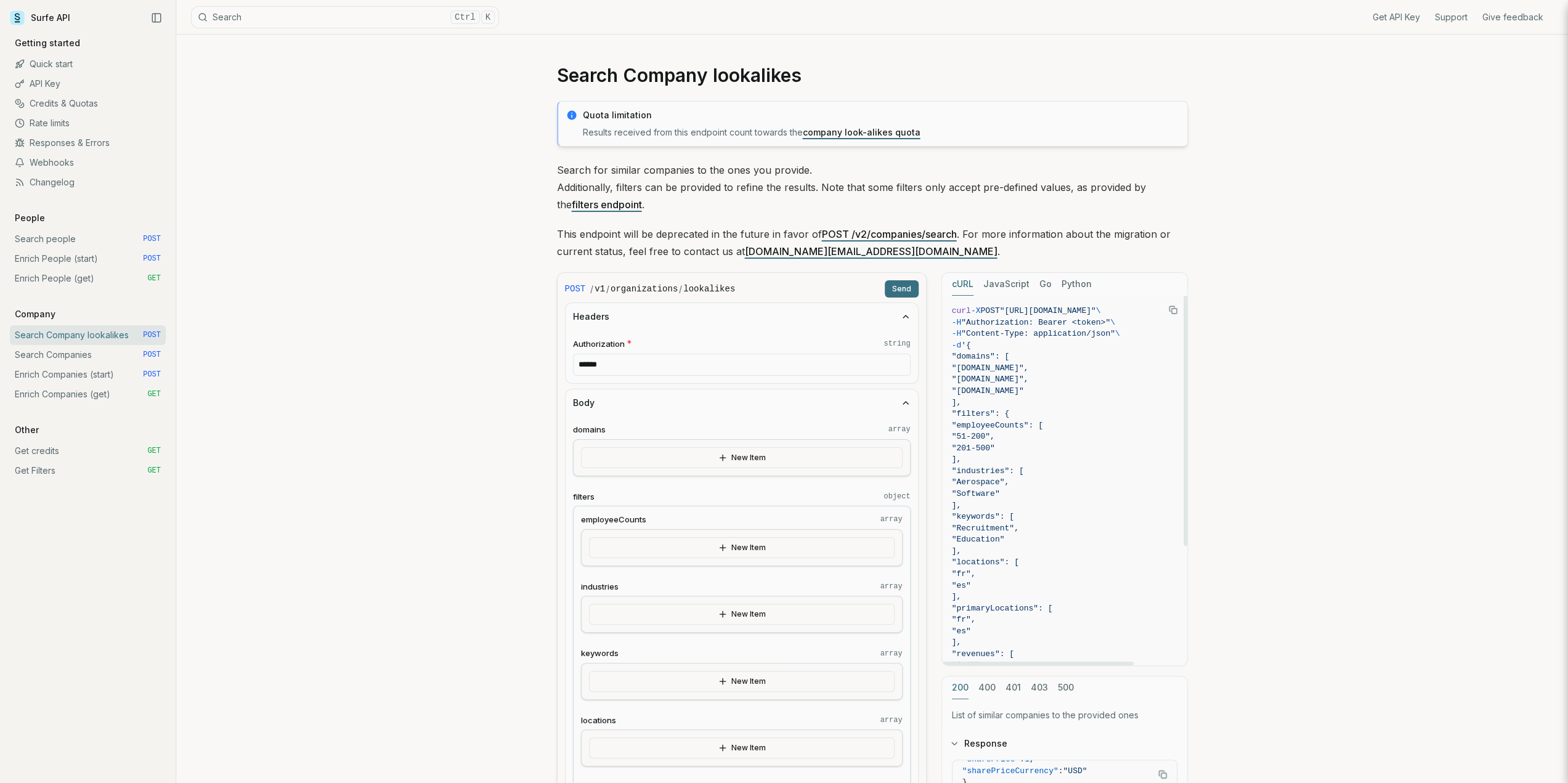
click at [1170, 312] on icon "Copy Text" at bounding box center [1173, 309] width 8 height 8
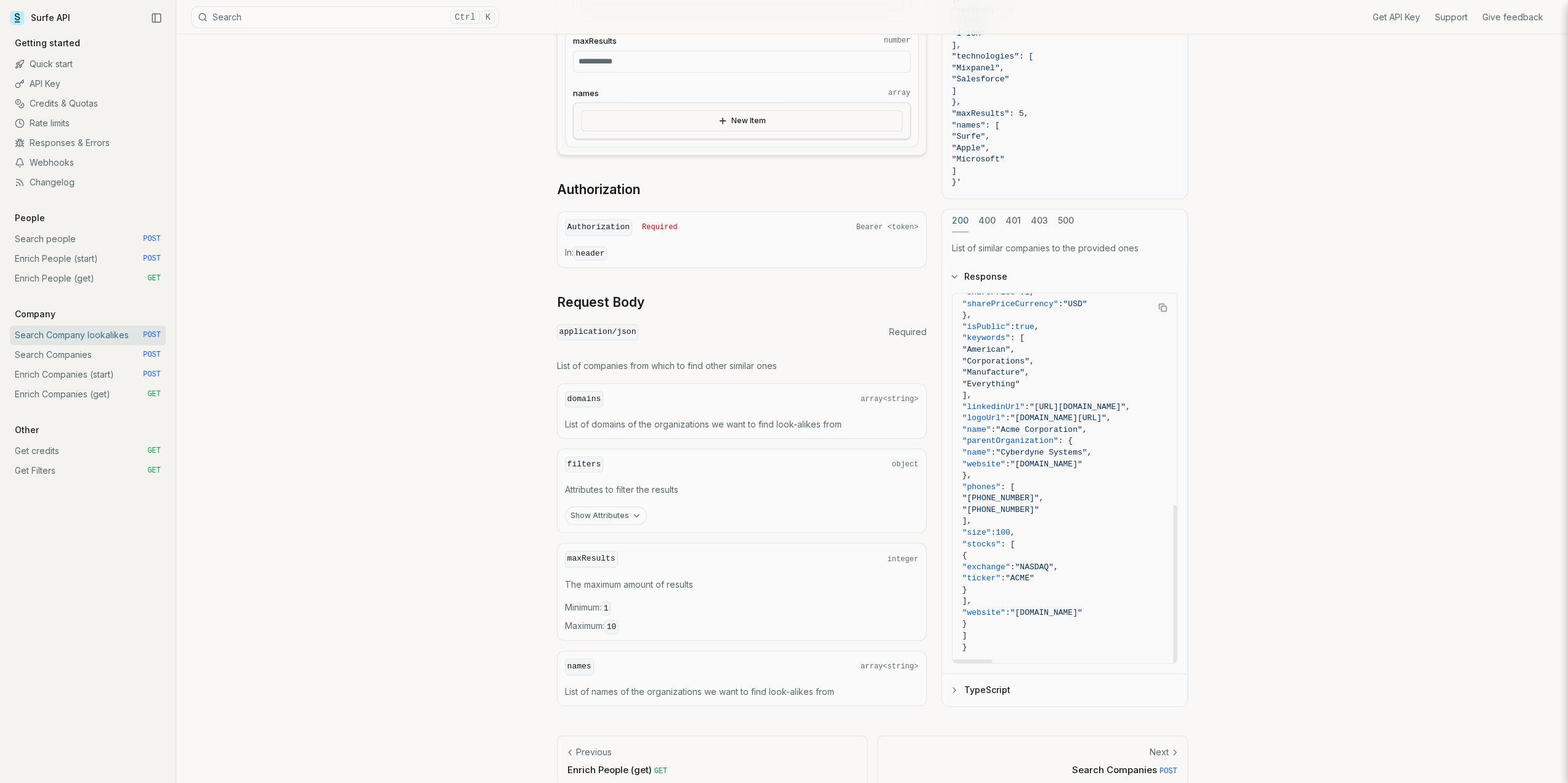
scroll to position [955, 0]
click at [632, 510] on icon "button" at bounding box center [637, 514] width 10 height 10
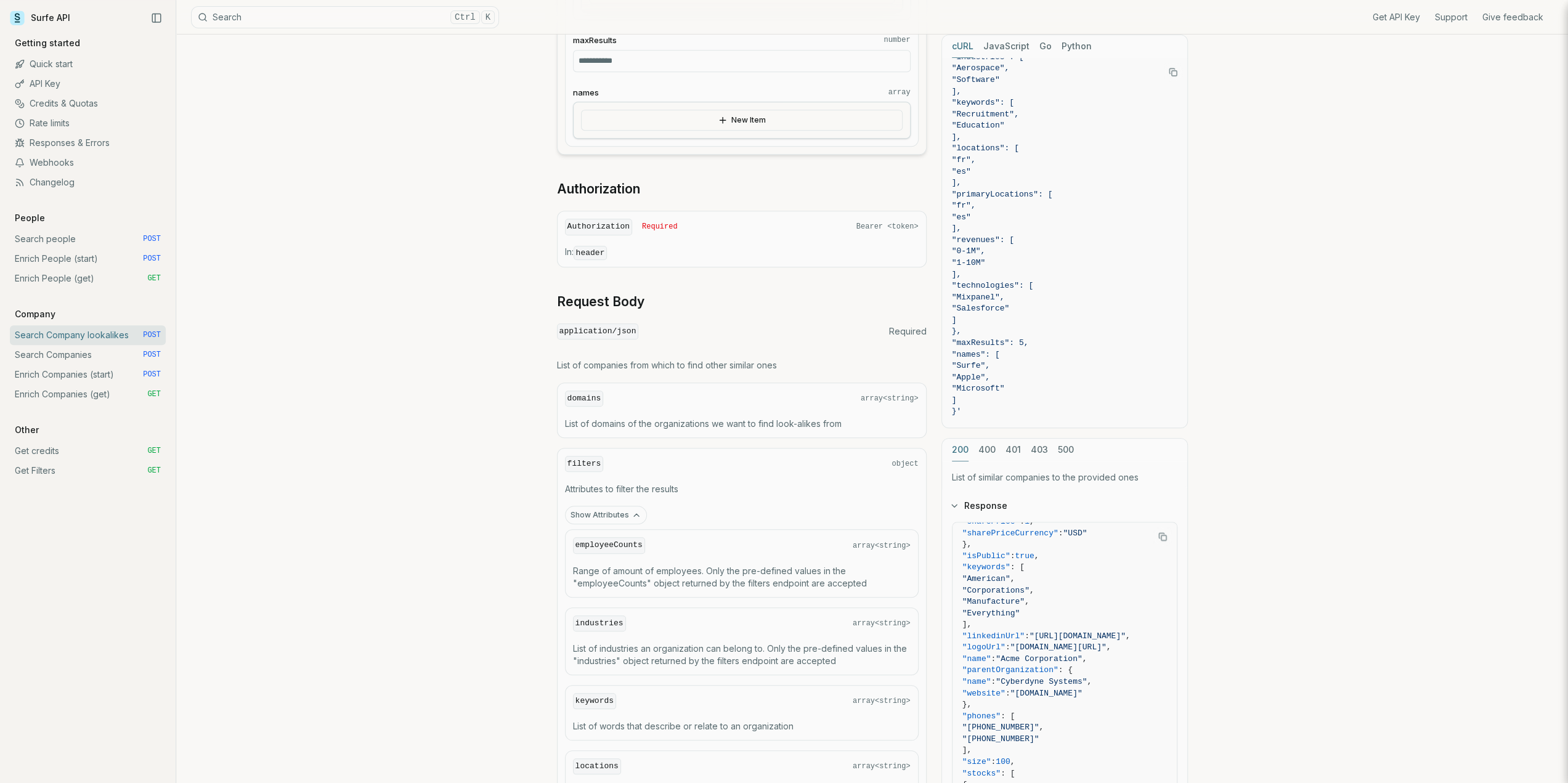
click at [632, 510] on icon "button" at bounding box center [637, 514] width 10 height 10
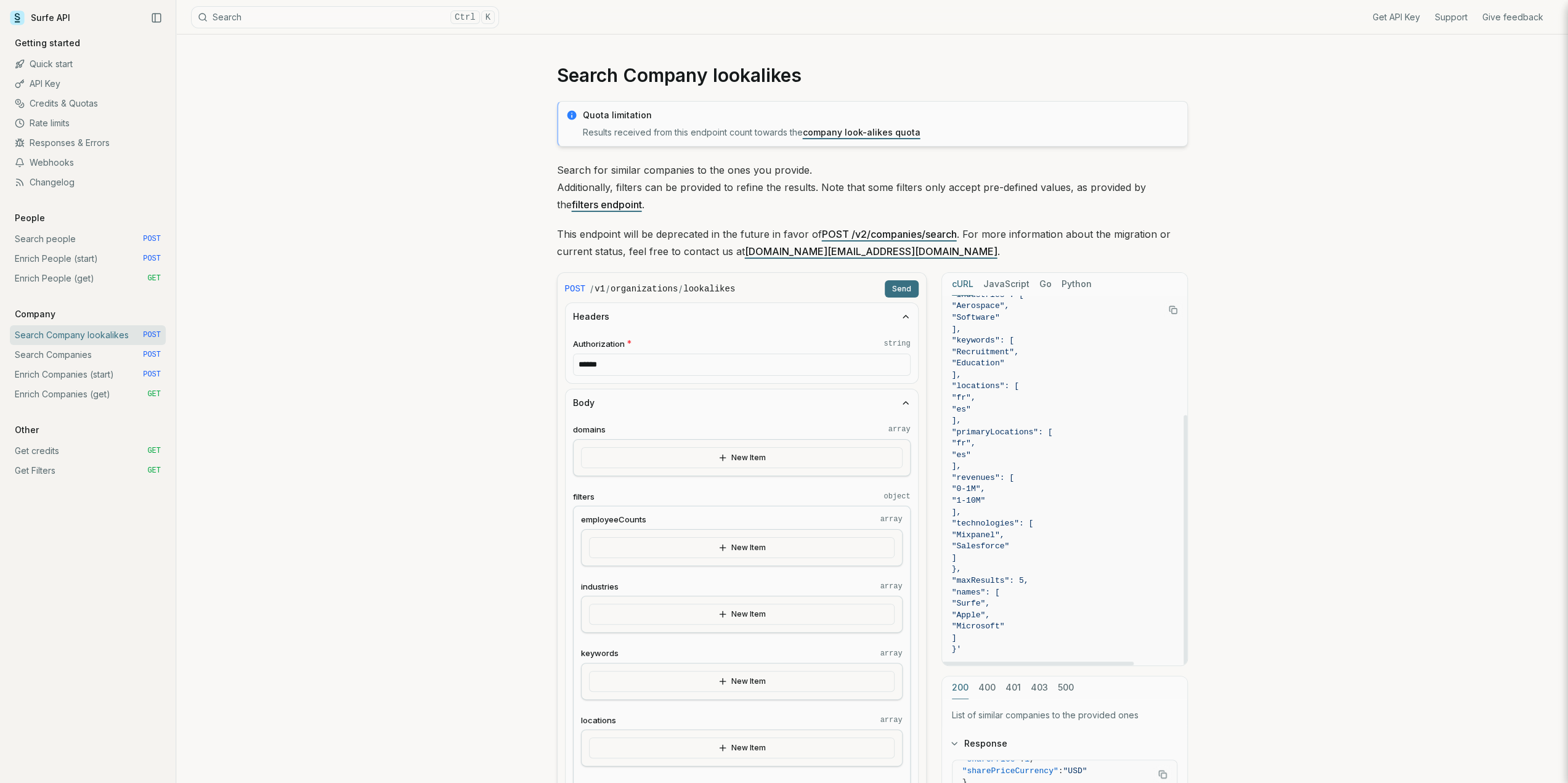
scroll to position [0, 0]
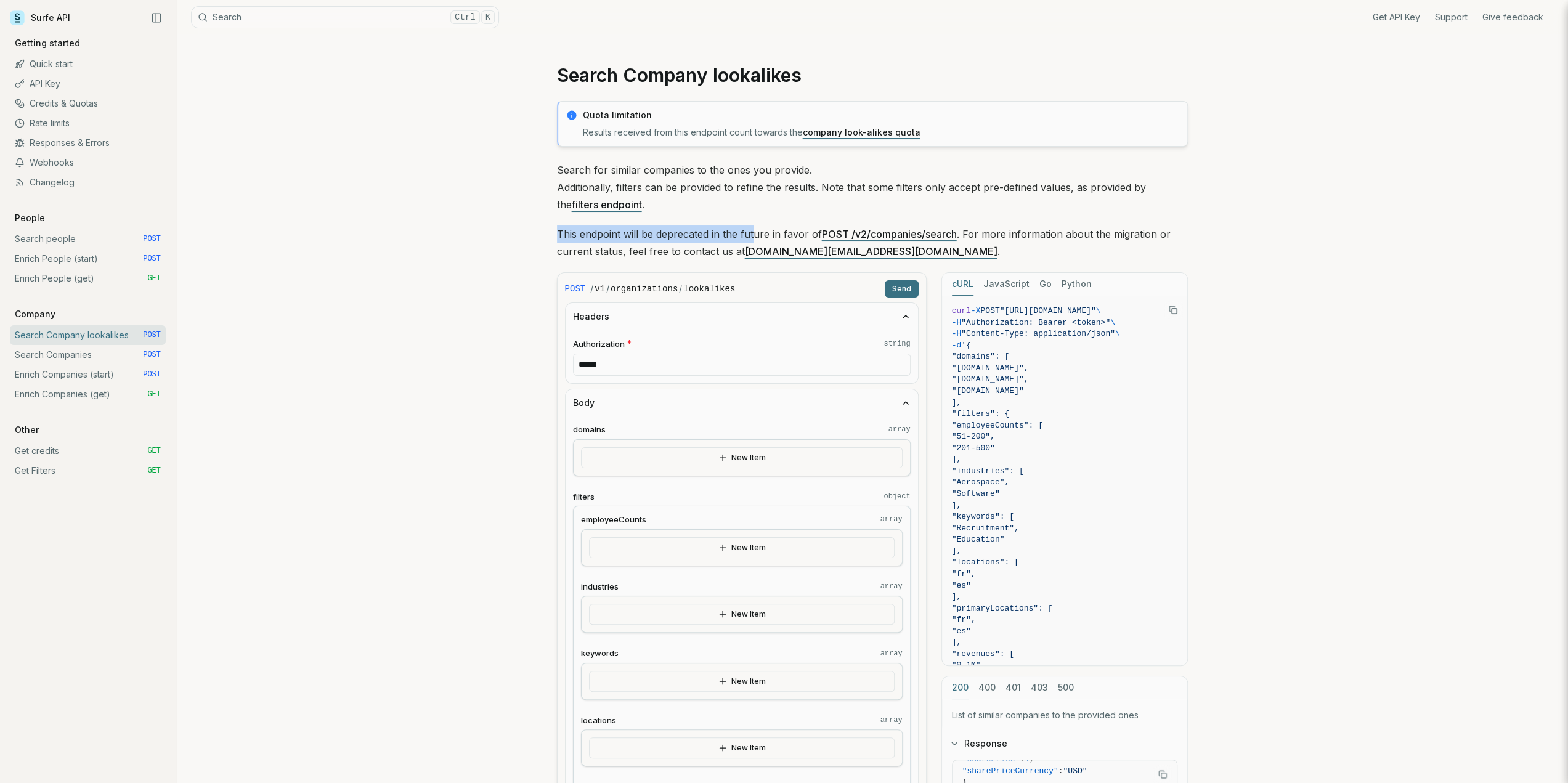
drag, startPoint x: 555, startPoint y: 233, endPoint x: 754, endPoint y: 232, distance: 199.0
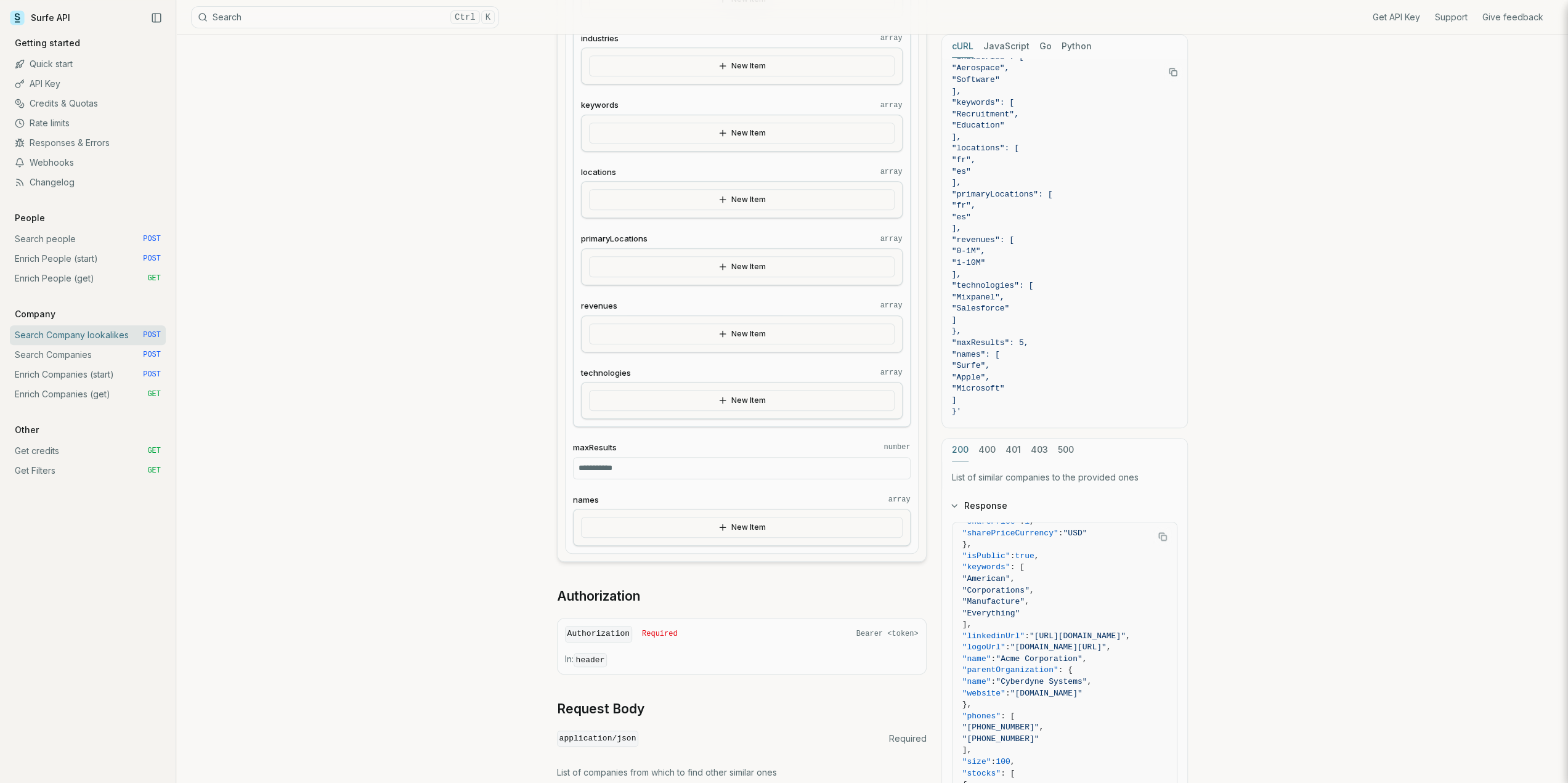
scroll to position [554, 0]
click at [721, 323] on icon "button" at bounding box center [723, 328] width 10 height 10
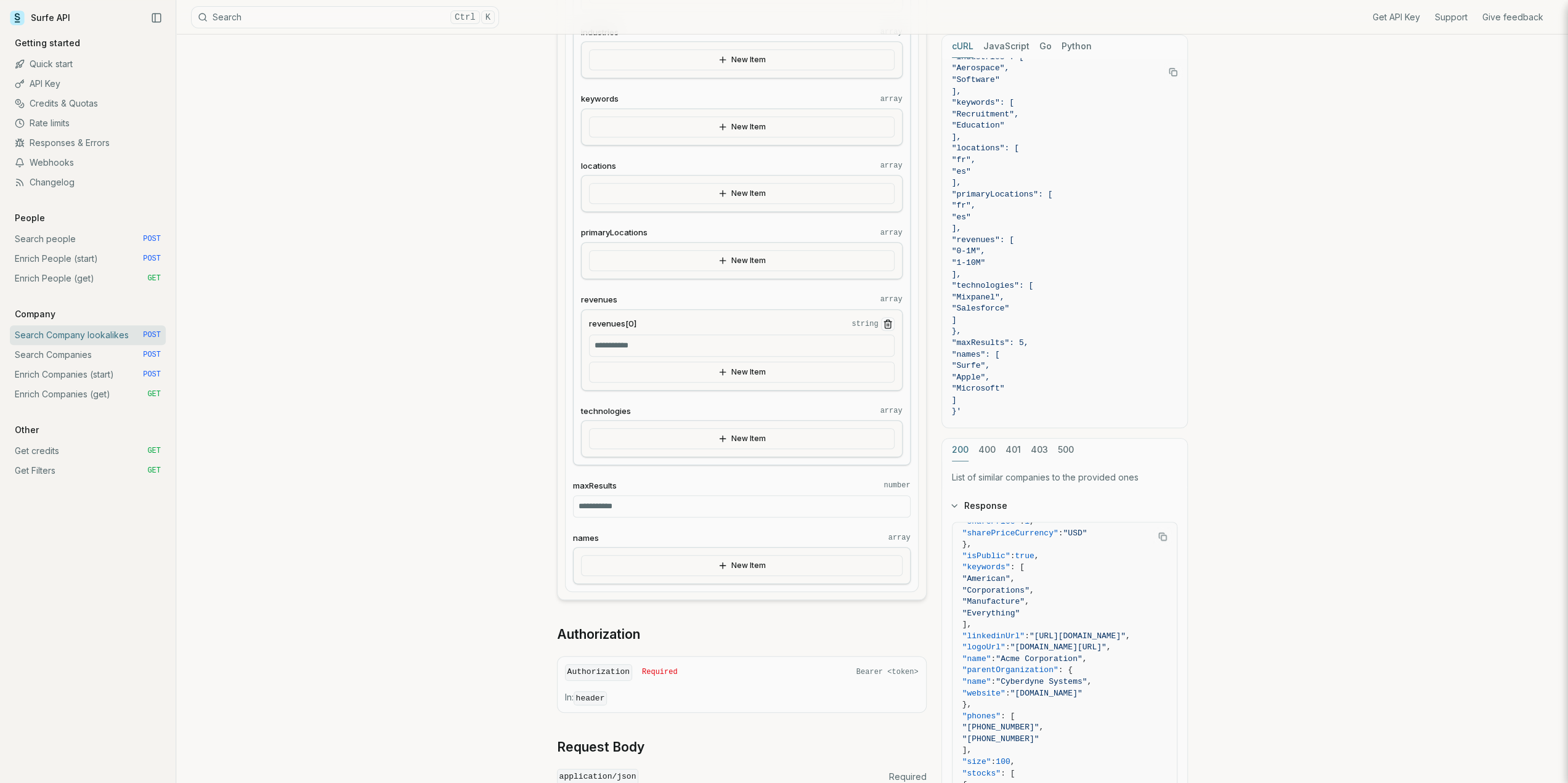
click at [716, 338] on input "revenues[0] string" at bounding box center [741, 345] width 305 height 22
click at [883, 319] on icon "Remove Item" at bounding box center [888, 324] width 10 height 10
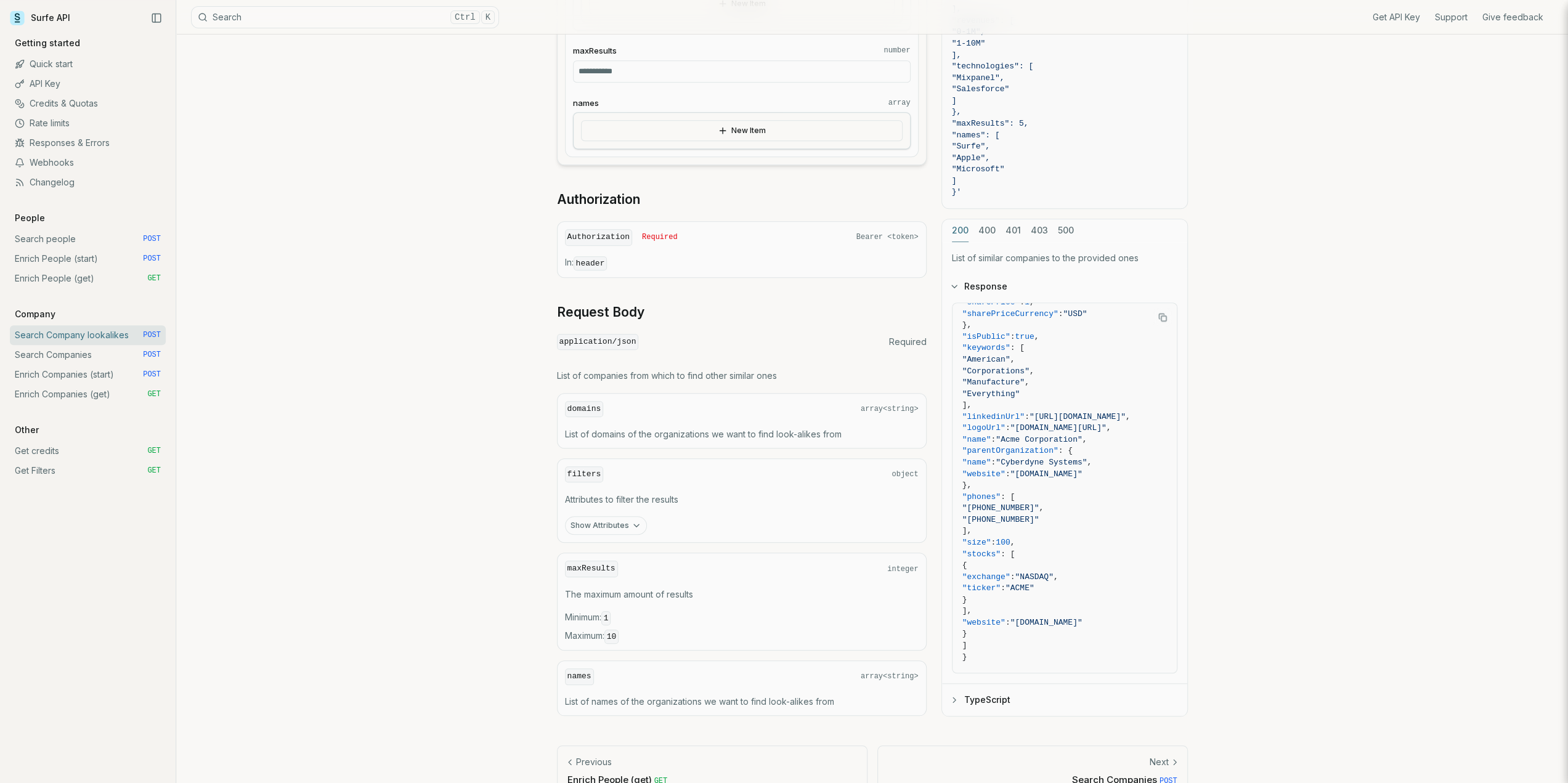
scroll to position [955, 0]
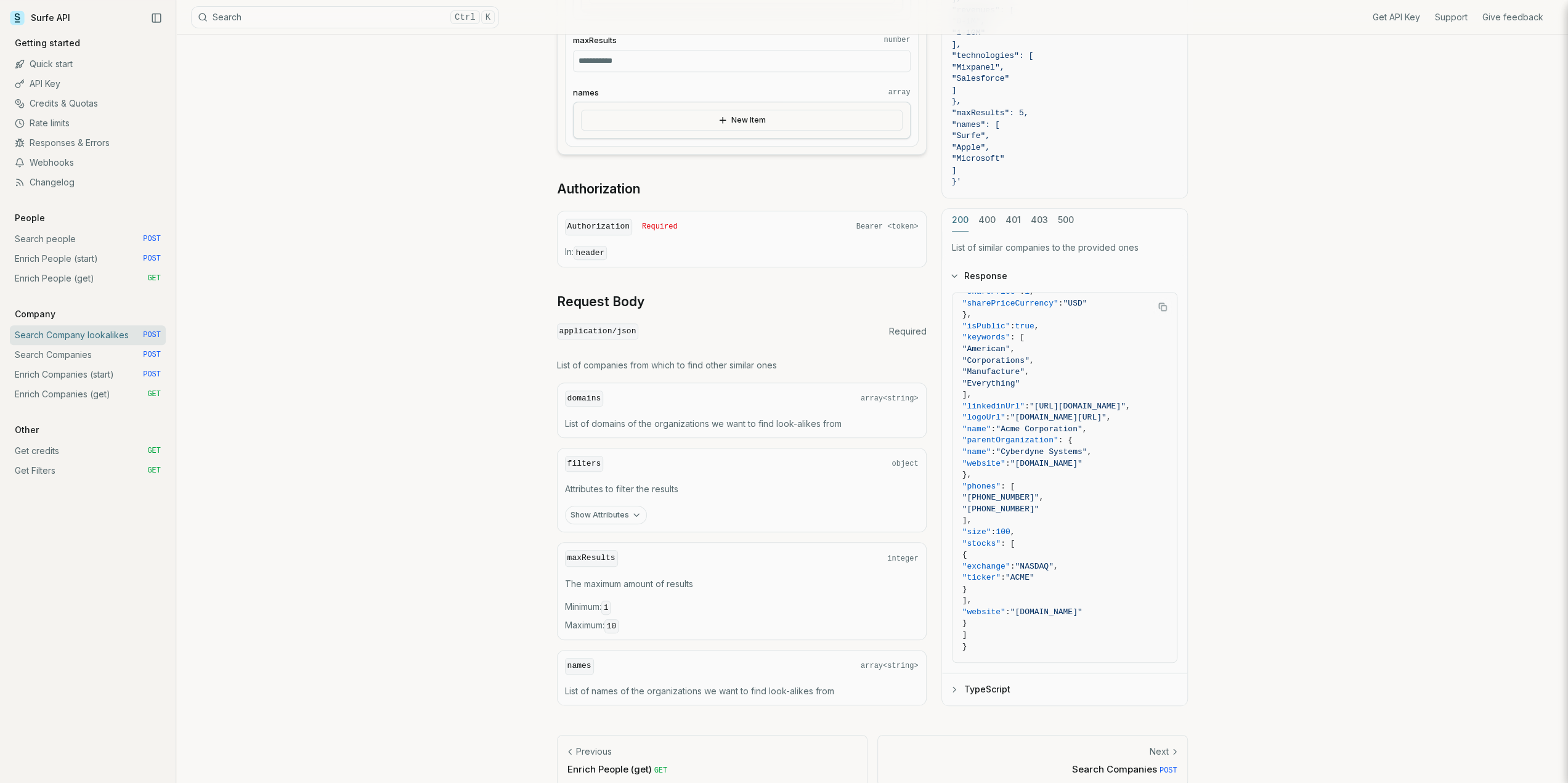
click at [590, 482] on div "filters object Attributes to filter the results Show Attributes" at bounding box center [742, 490] width 369 height 85
click at [606, 505] on button "Show Attributes" at bounding box center [606, 514] width 82 height 18
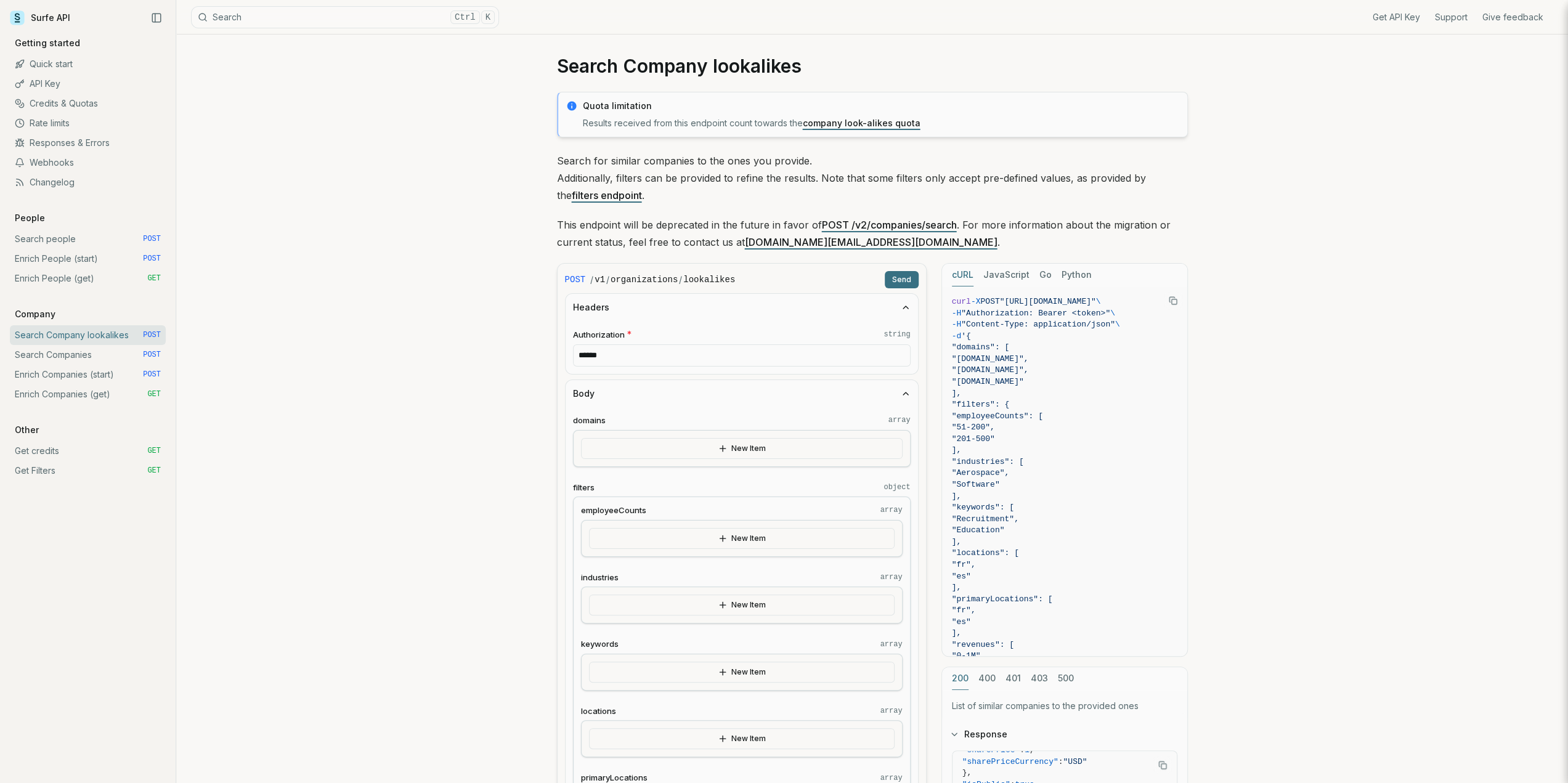
scroll to position [0, 0]
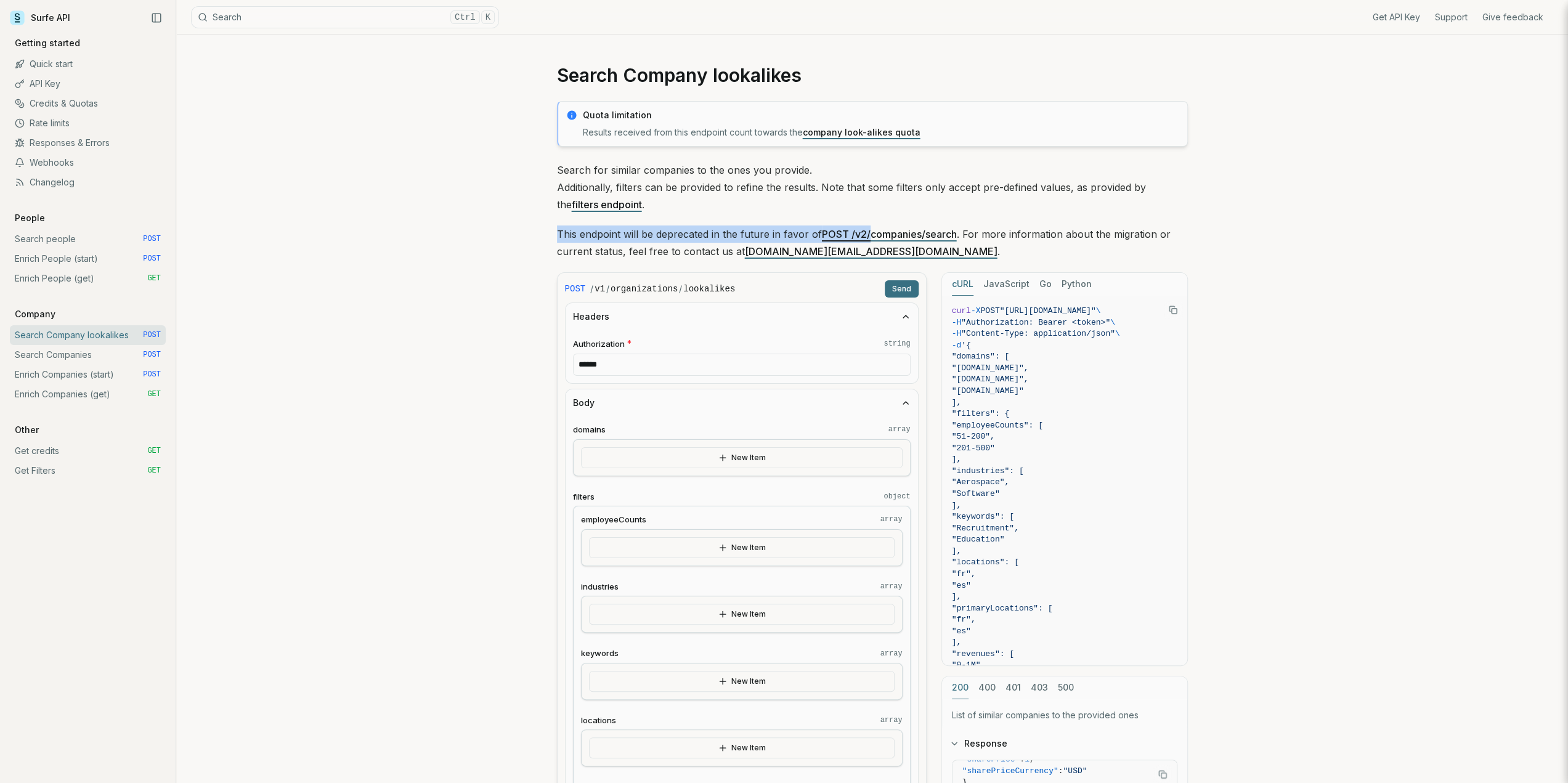
drag, startPoint x: 549, startPoint y: 231, endPoint x: 871, endPoint y: 227, distance: 322.0
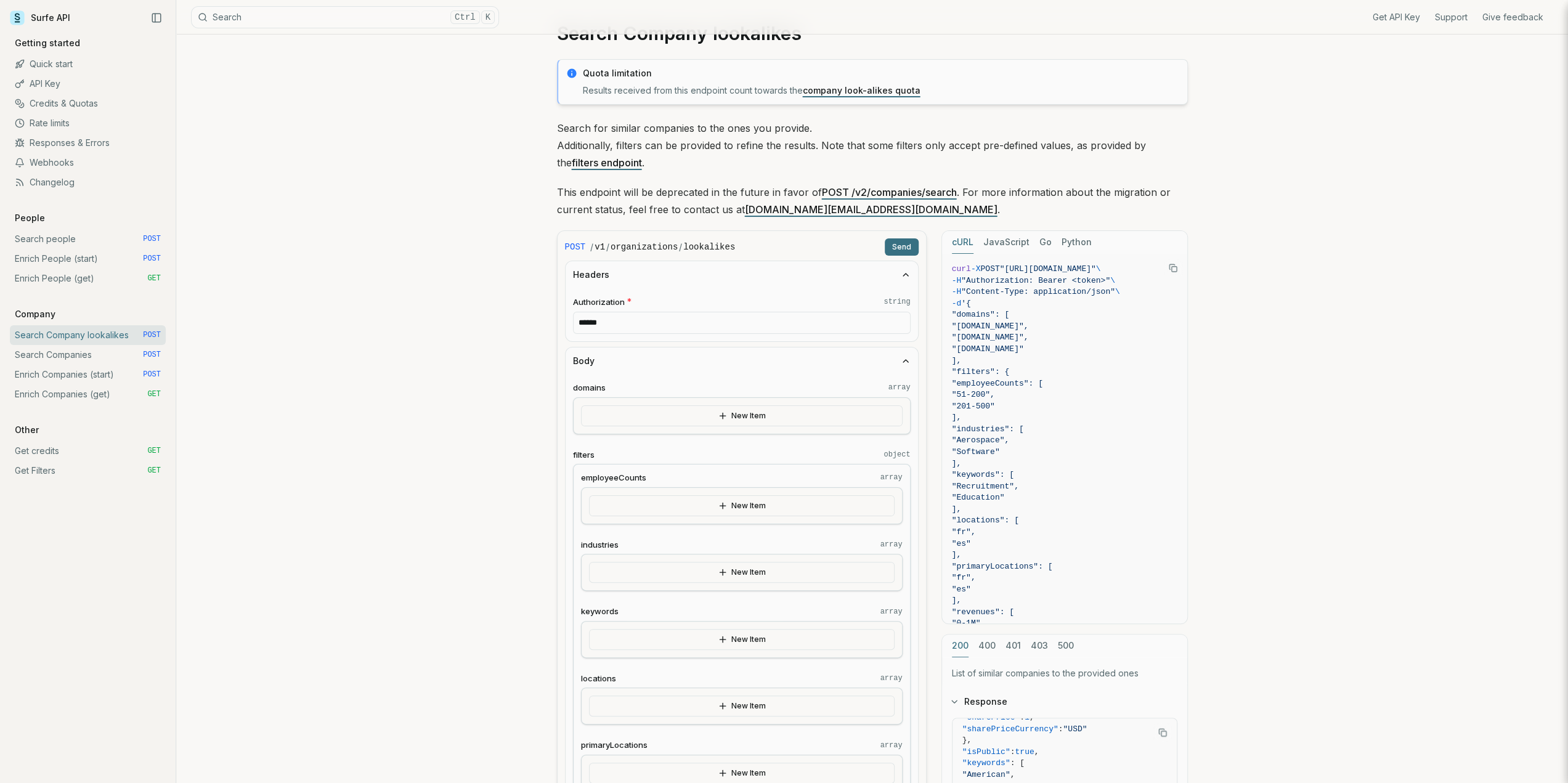
scroll to position [61, 0]
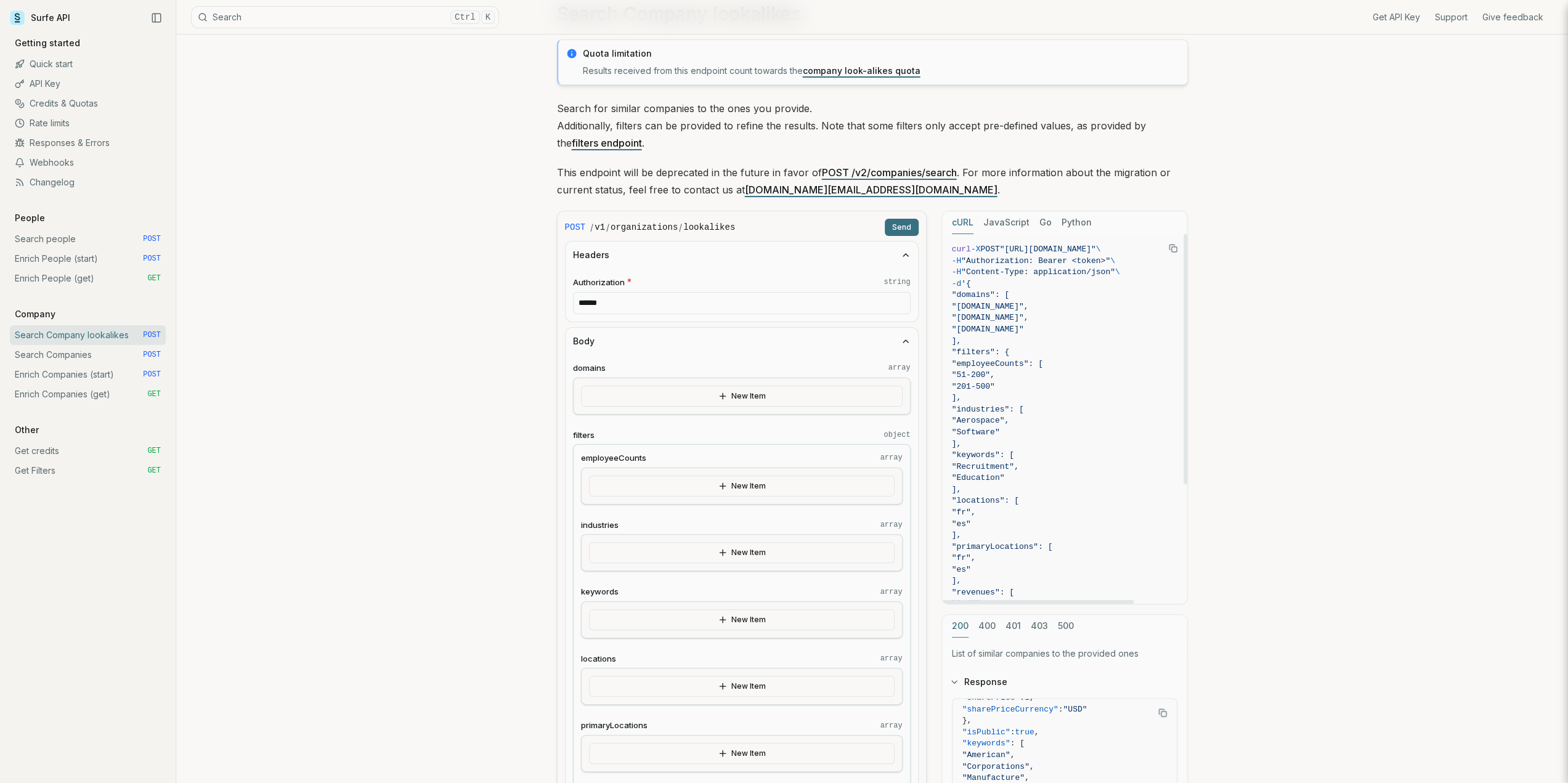
click at [992, 625] on button "400" at bounding box center [987, 626] width 17 height 23
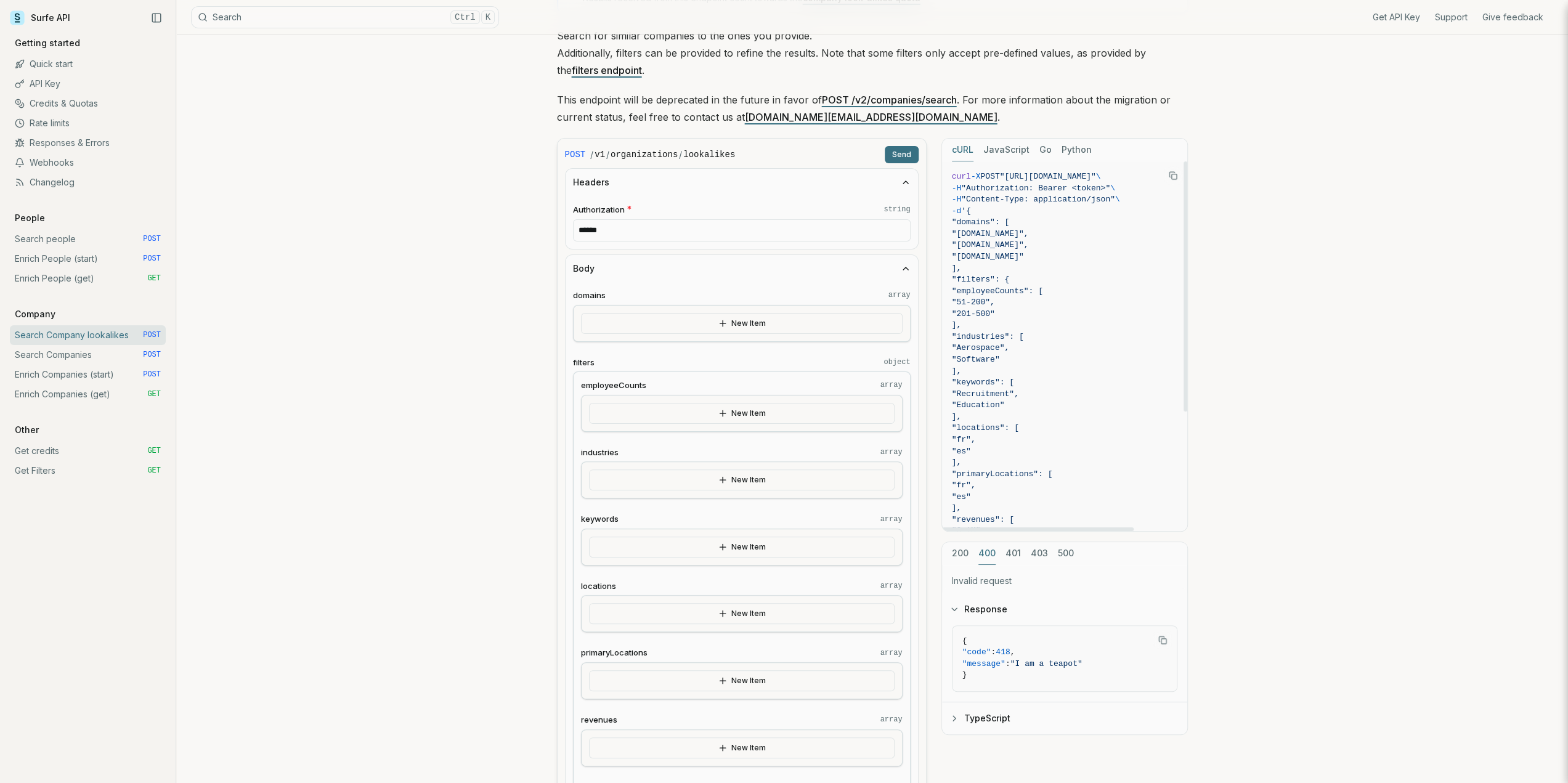
scroll to position [185, 0]
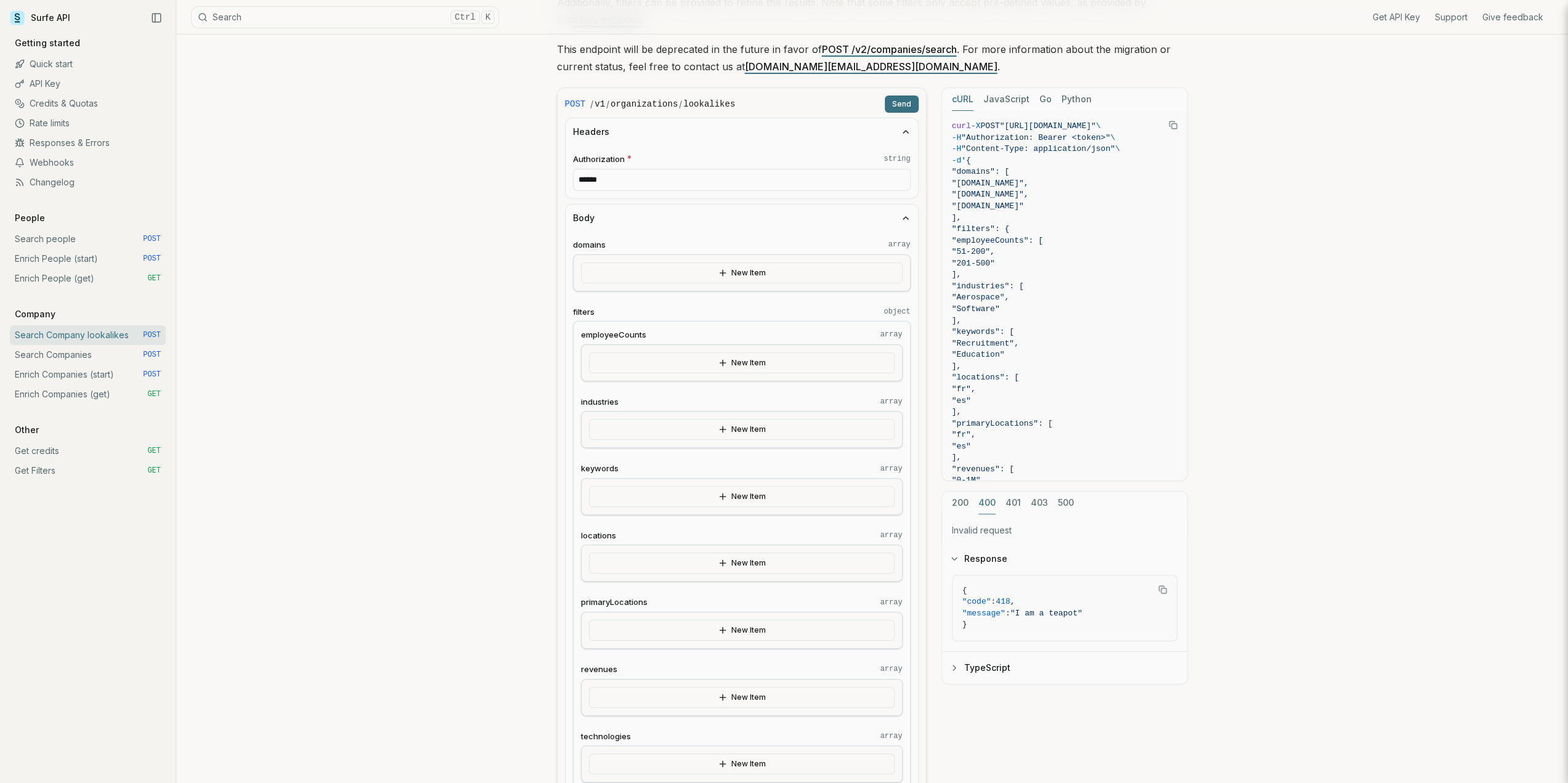
click at [962, 666] on button "TypeScript" at bounding box center [1065, 667] width 245 height 32
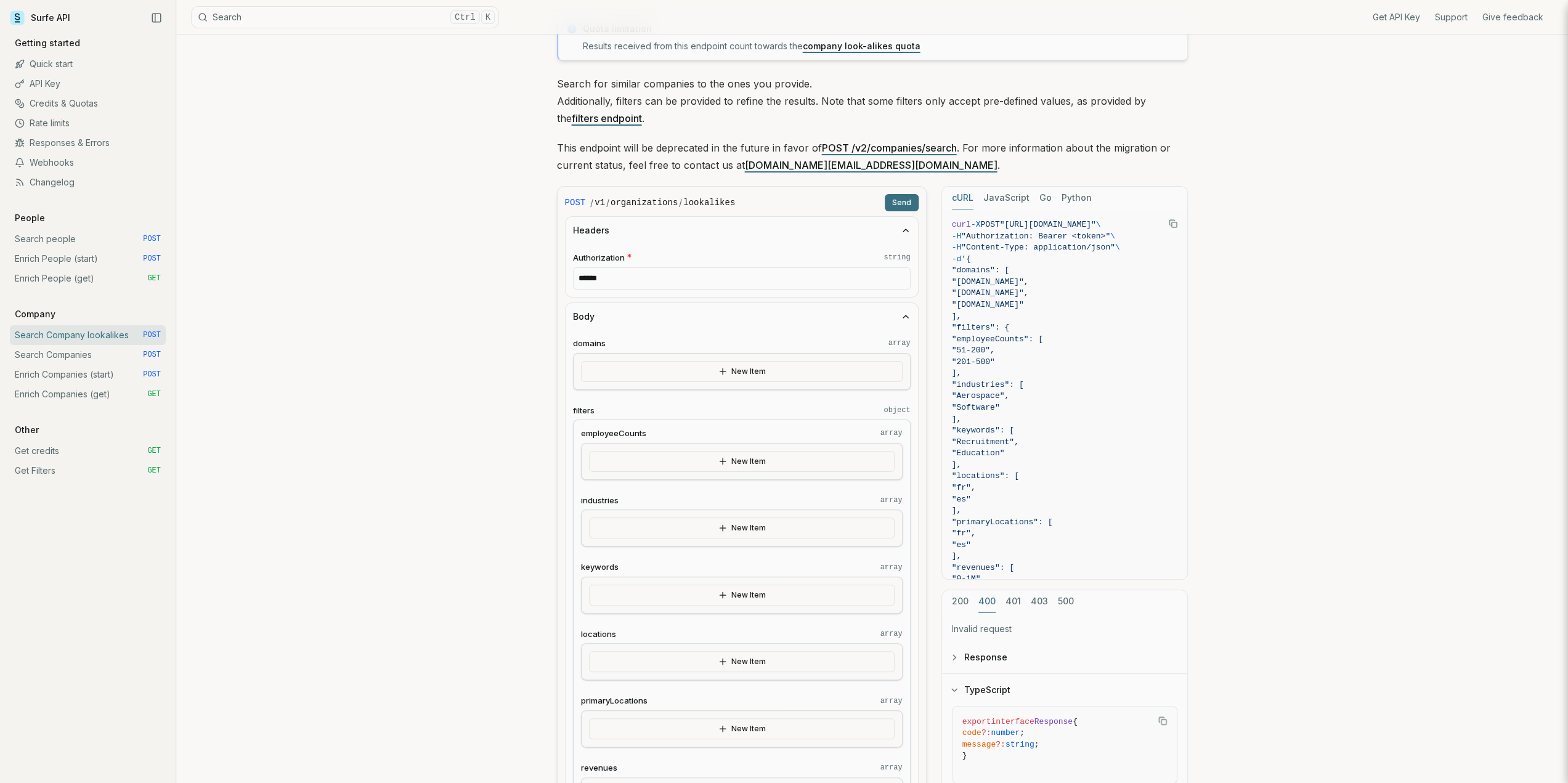
scroll to position [0, 0]
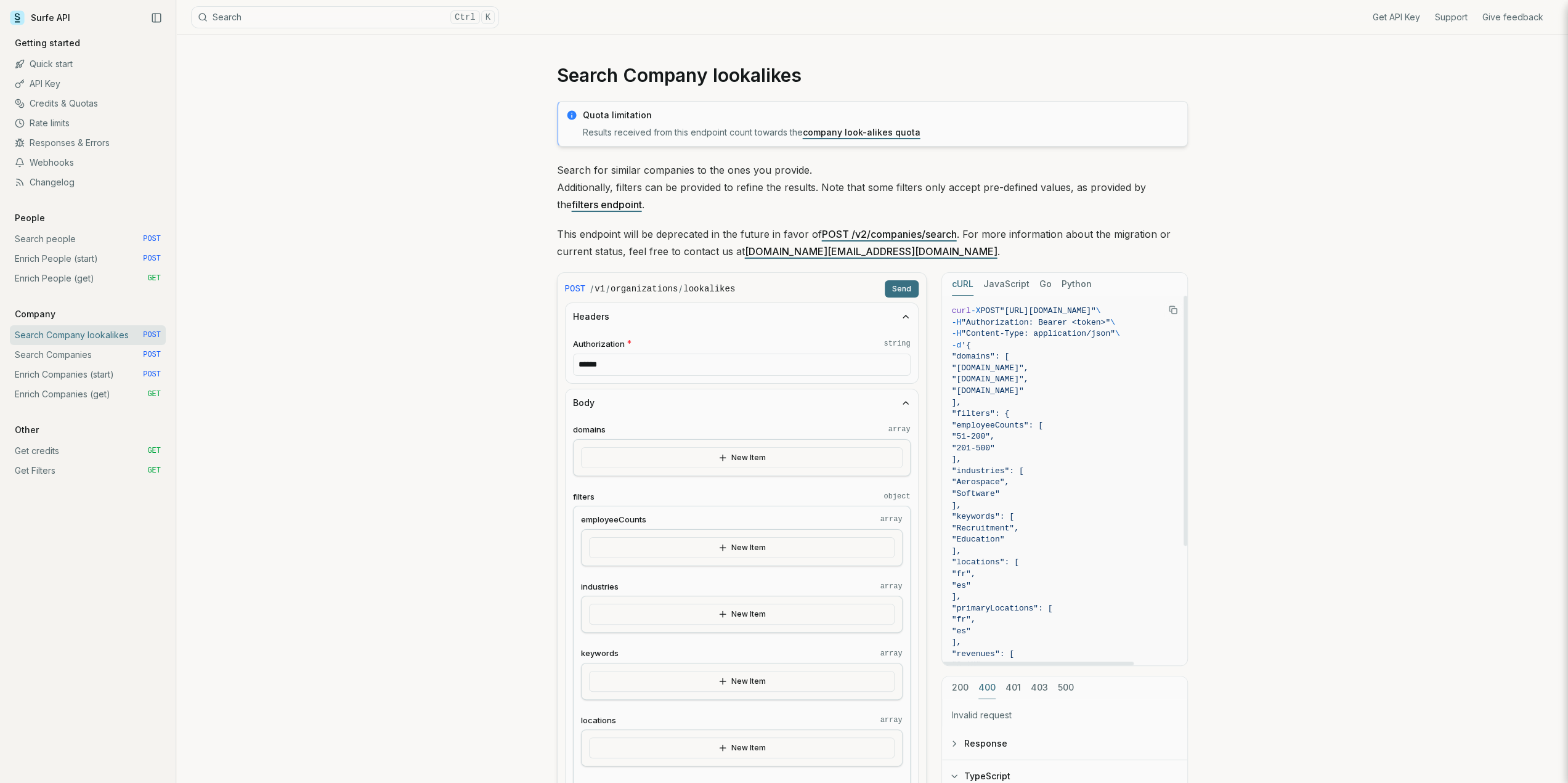
click at [1172, 311] on icon "Copy Text" at bounding box center [1173, 309] width 8 height 8
click at [1170, 309] on icon "Copy Text" at bounding box center [1173, 309] width 8 height 8
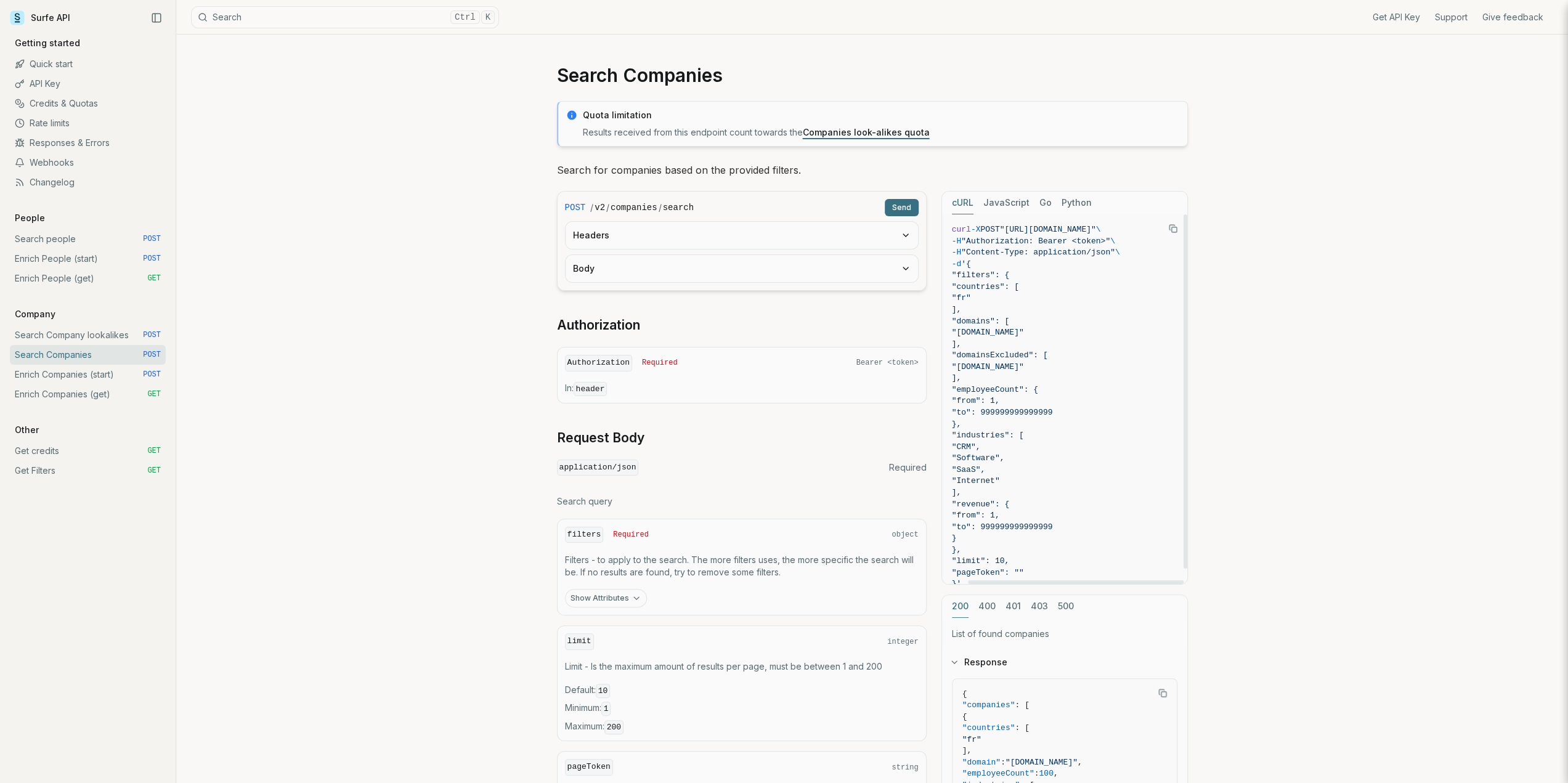
scroll to position [0, 30]
drag, startPoint x: 1012, startPoint y: 227, endPoint x: 1162, endPoint y: 230, distance: 150.0
click at [1096, 230] on span ""[URL][DOMAIN_NAME]"" at bounding box center [1048, 229] width 96 height 9
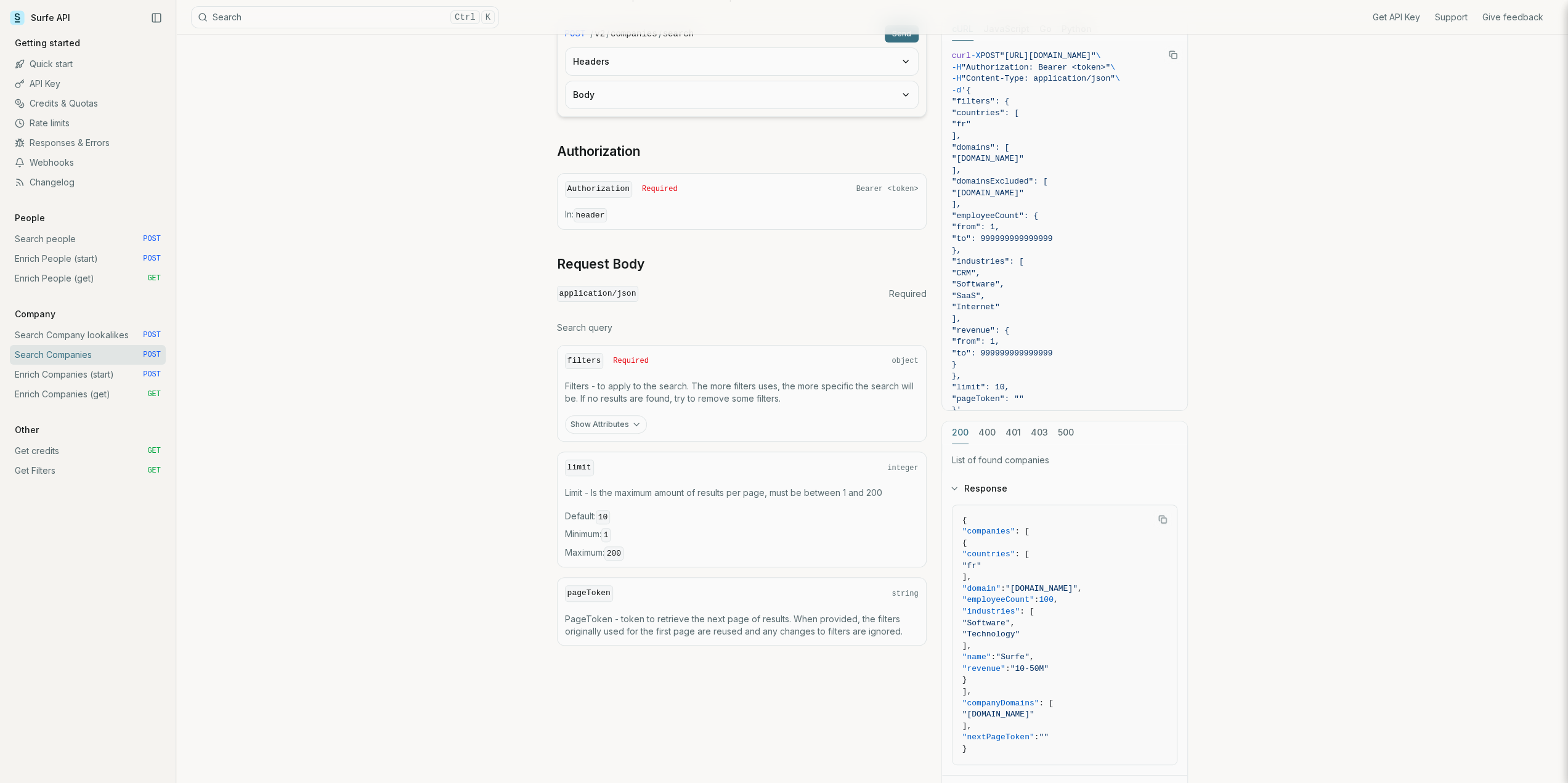
scroll to position [0, 0]
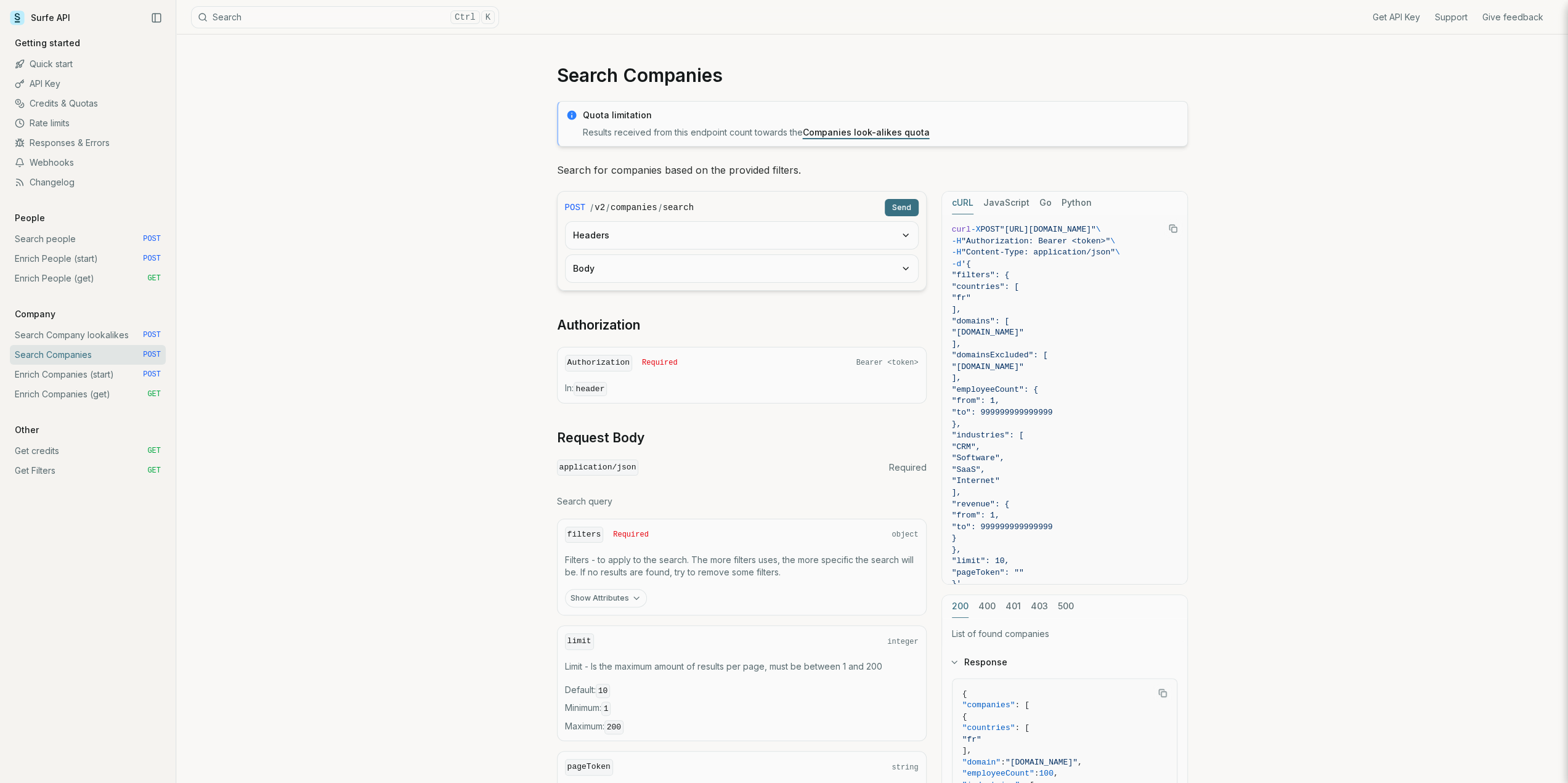
click at [63, 356] on link "Search Companies POST" at bounding box center [87, 354] width 156 height 20
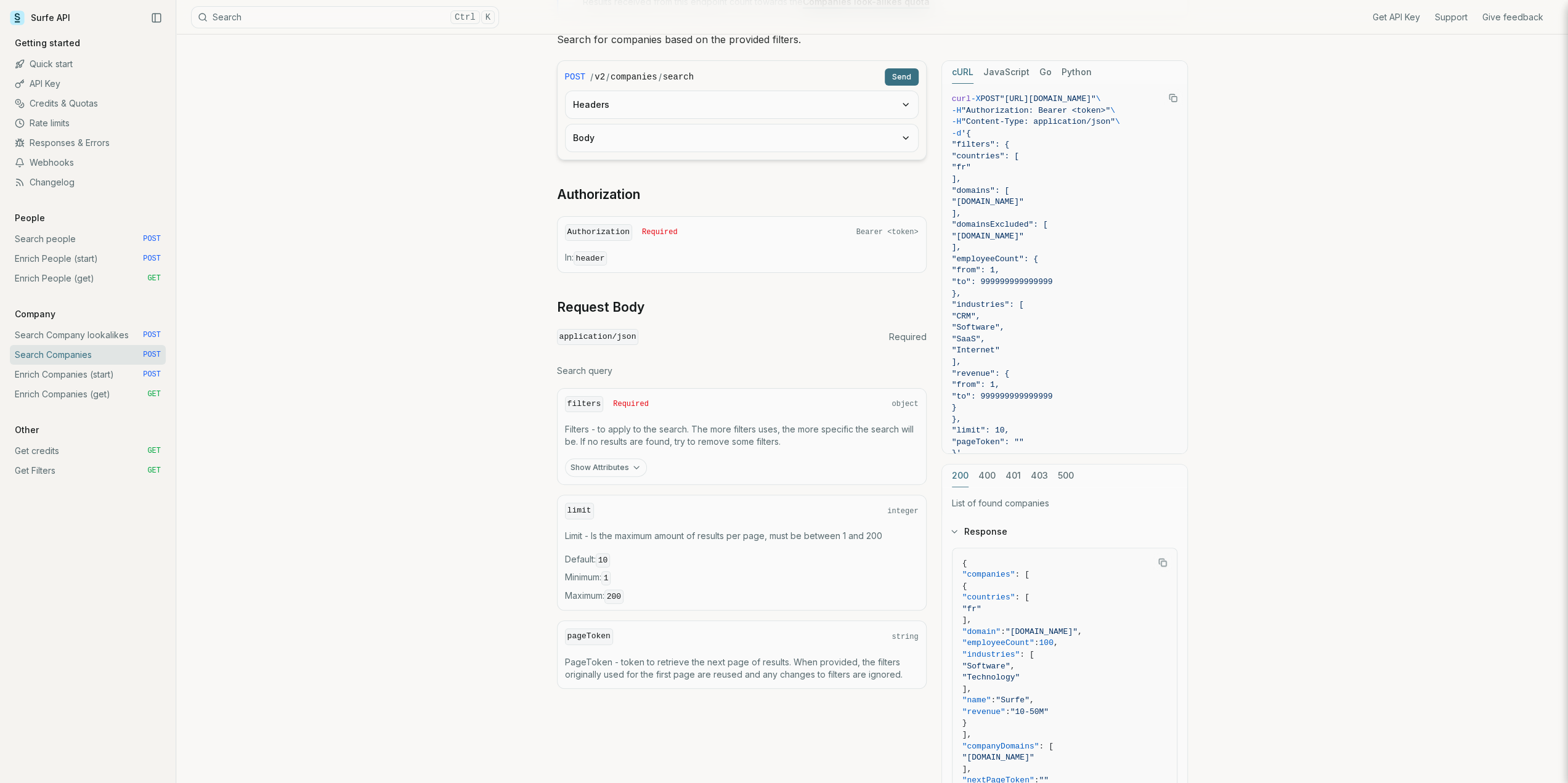
scroll to position [185, 0]
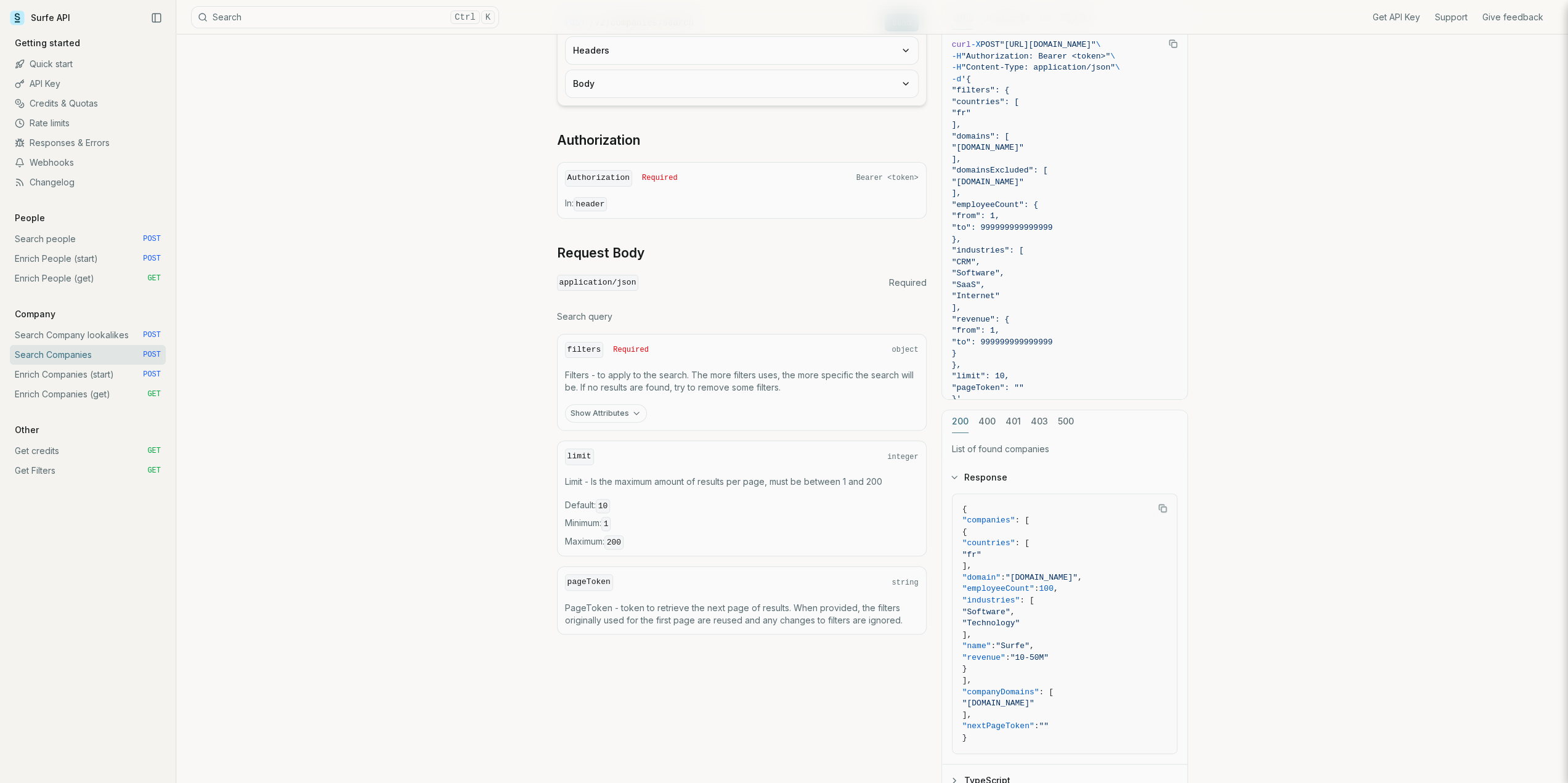
click at [615, 85] on button "Body" at bounding box center [742, 84] width 353 height 27
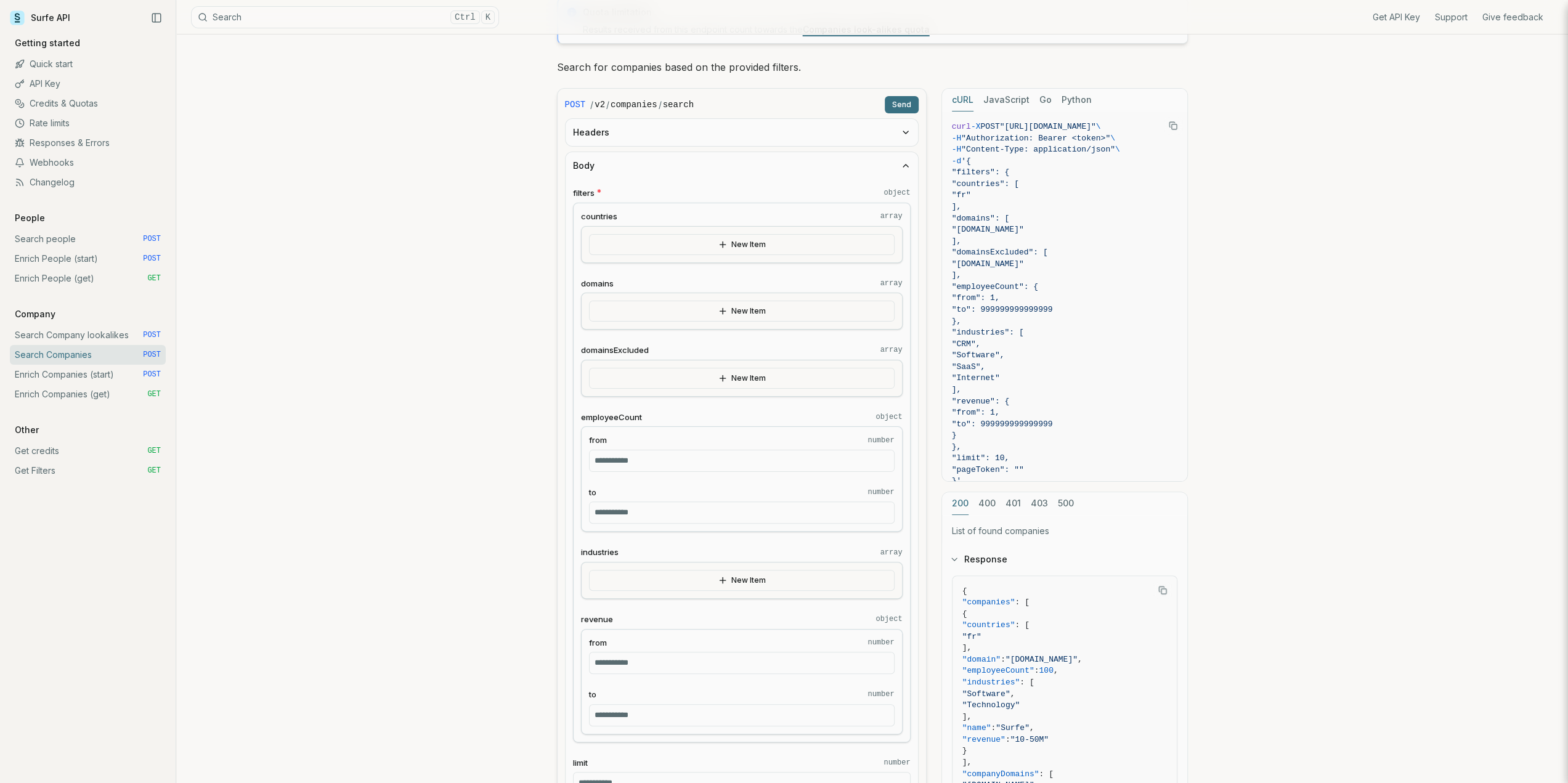
scroll to position [61, 0]
